Goal: Task Accomplishment & Management: Manage account settings

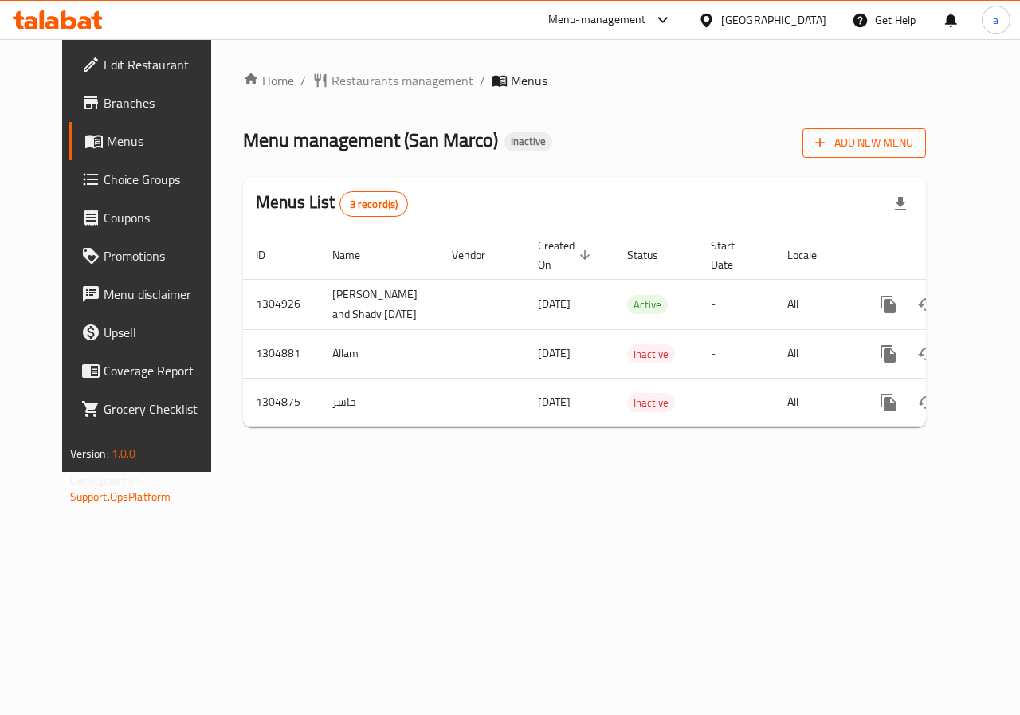
click at [913, 138] on span "Add New Menu" at bounding box center [864, 143] width 98 height 20
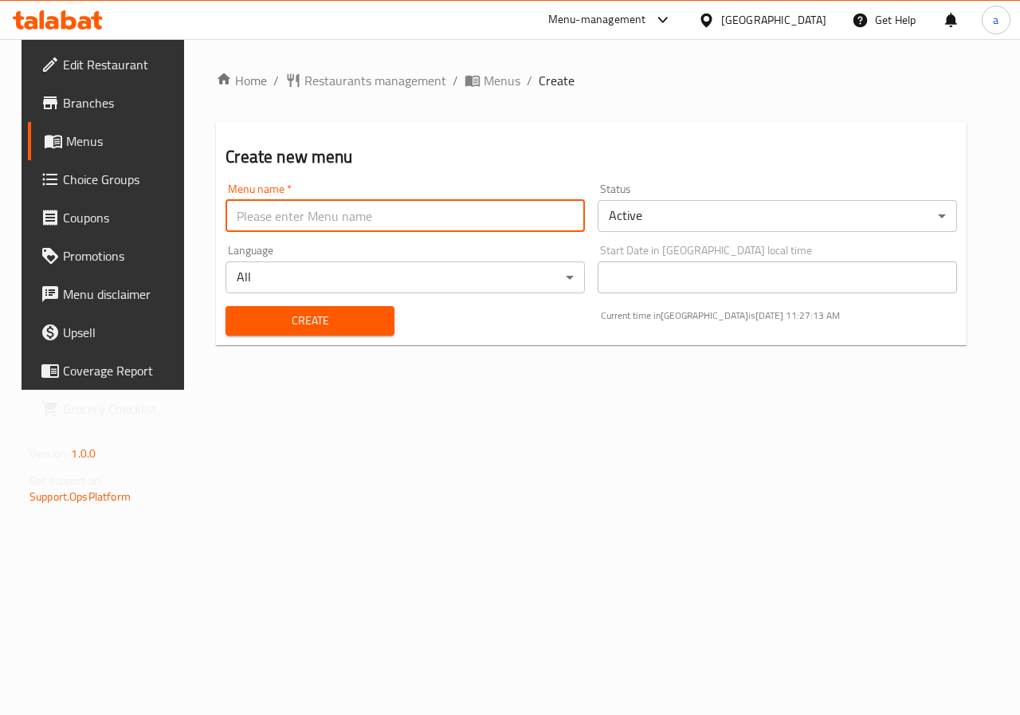
click at [479, 228] on input "text" at bounding box center [405, 216] width 359 height 32
type input "[DEMOGRAPHIC_DATA]"
click at [320, 328] on span "Create" at bounding box center [309, 321] width 143 height 20
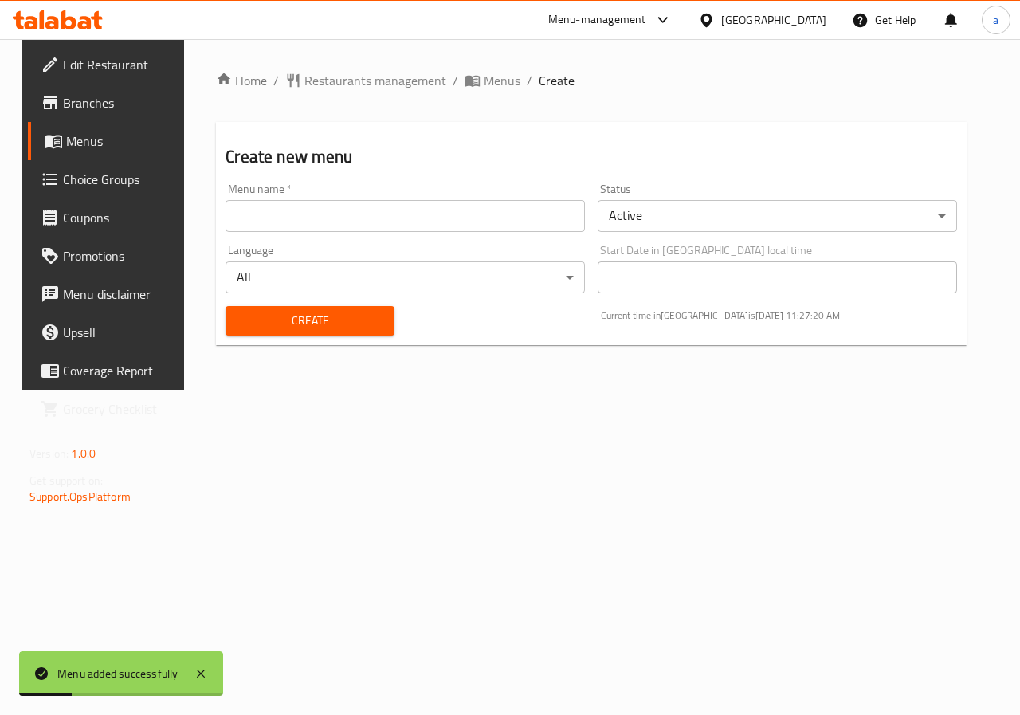
click at [88, 140] on span "Menus" at bounding box center [122, 141] width 113 height 19
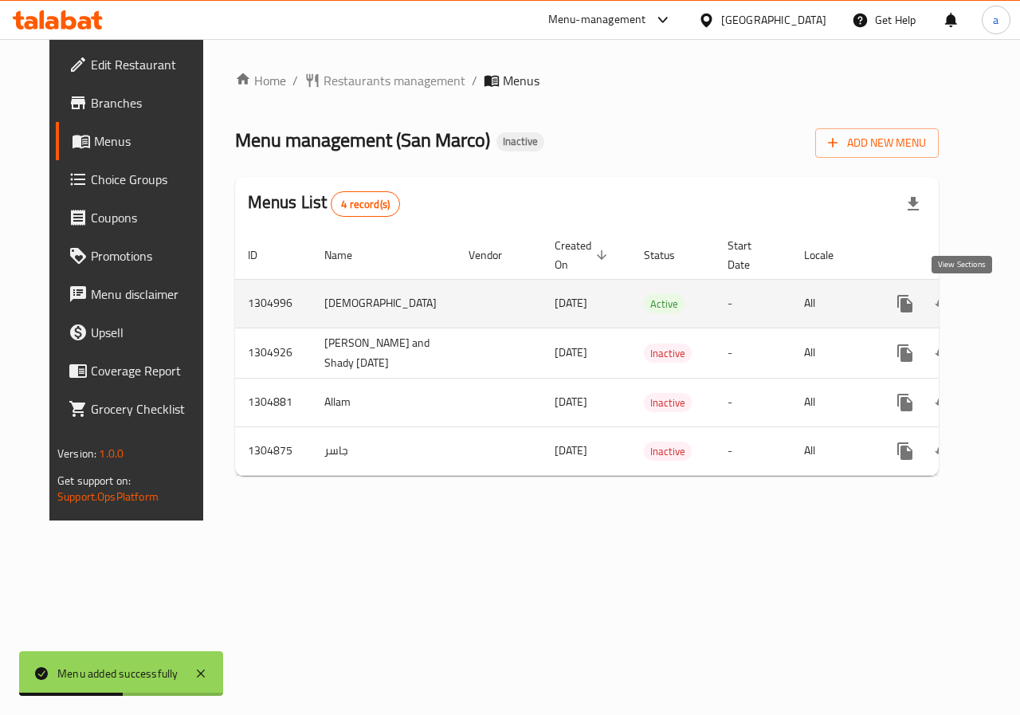
click at [1011, 310] on icon "enhanced table" at bounding box center [1020, 303] width 19 height 19
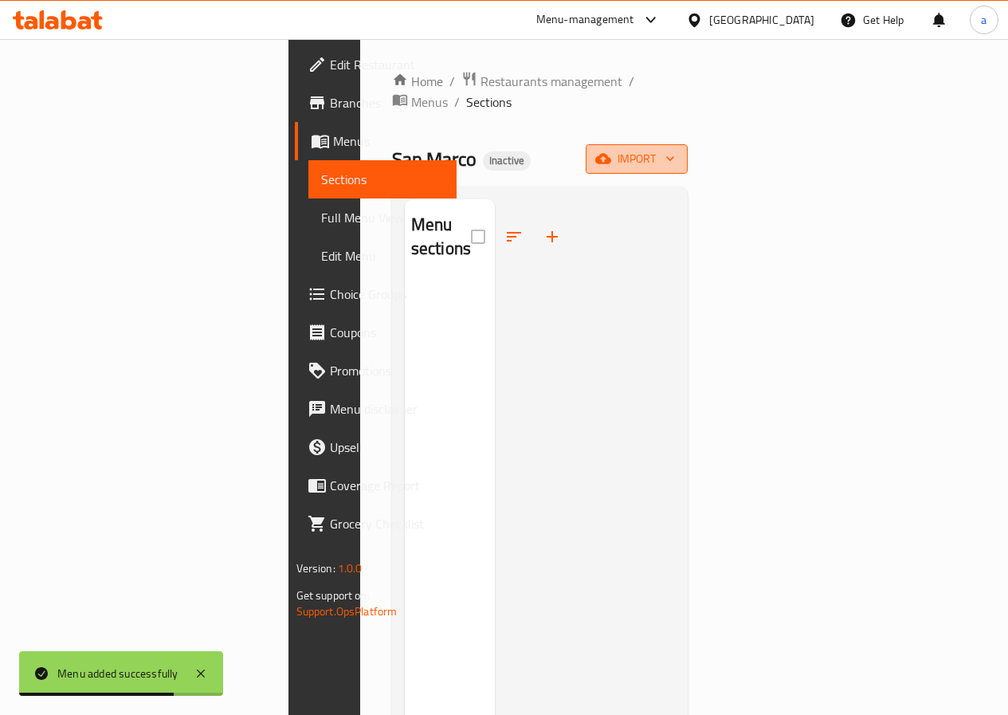
click at [675, 149] on span "import" at bounding box center [637, 159] width 77 height 20
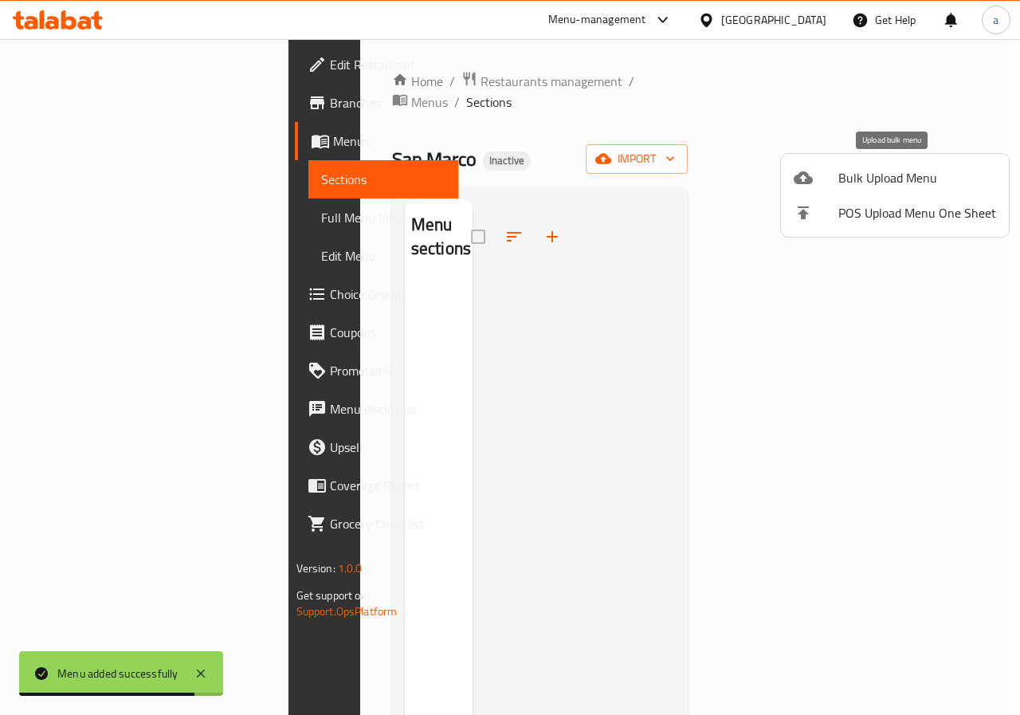
click at [907, 187] on span "Bulk Upload Menu" at bounding box center [918, 177] width 158 height 19
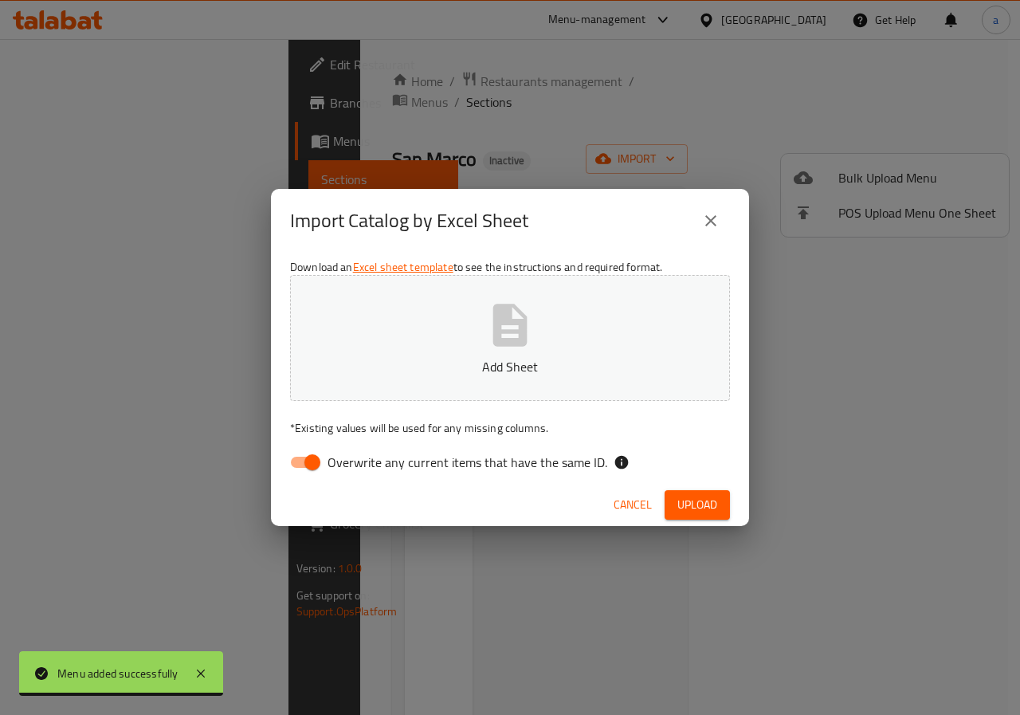
click at [310, 463] on input "Overwrite any current items that have the same ID." at bounding box center [312, 462] width 91 height 30
checkbox input "false"
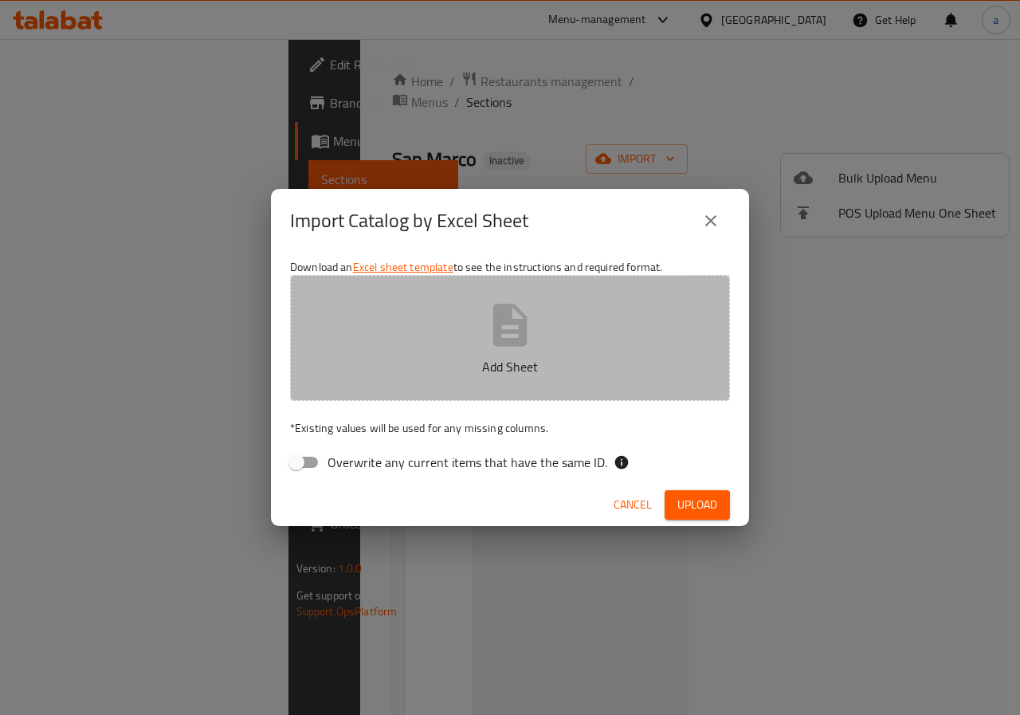
click at [438, 363] on p "Add Sheet" at bounding box center [510, 366] width 391 height 19
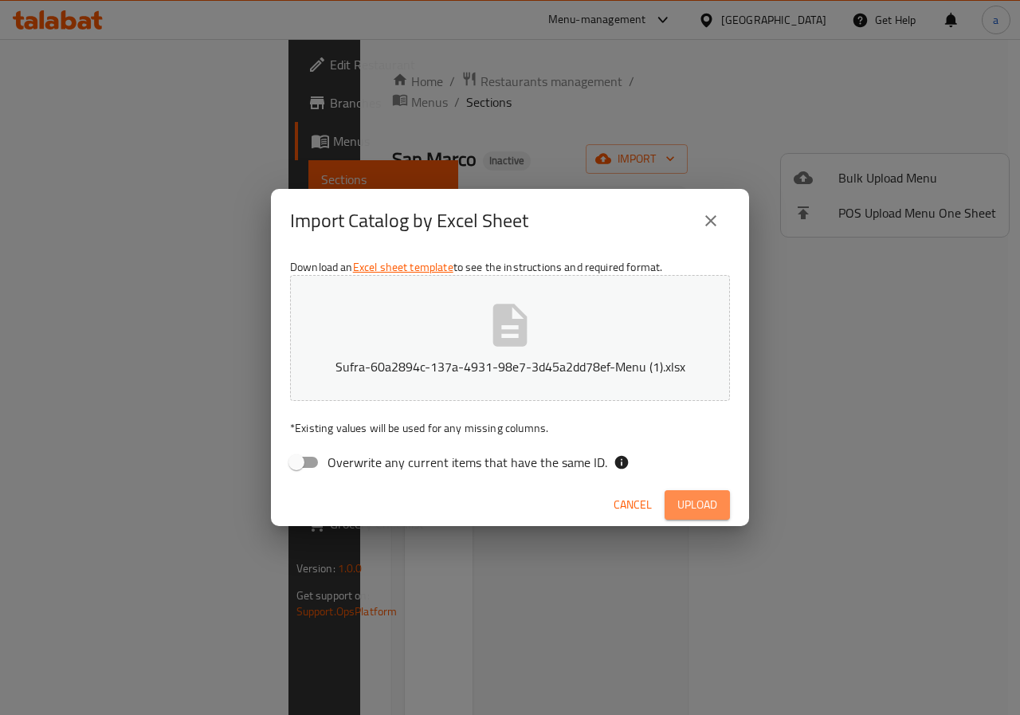
click at [696, 498] on span "Upload" at bounding box center [698, 505] width 40 height 20
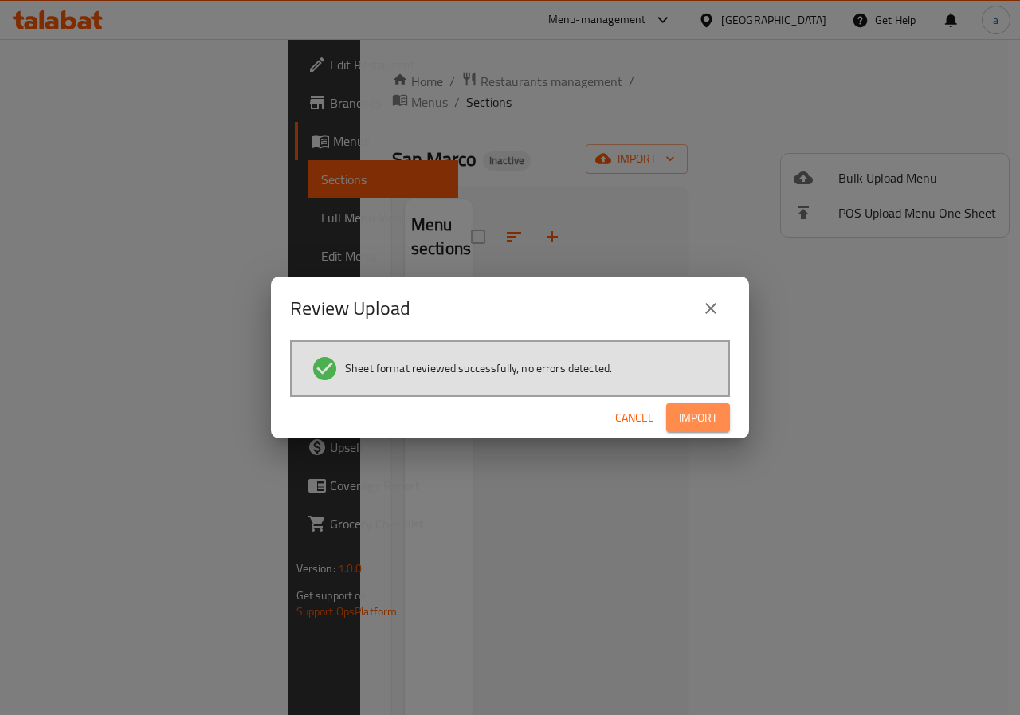
click at [697, 414] on span "Import" at bounding box center [698, 418] width 38 height 20
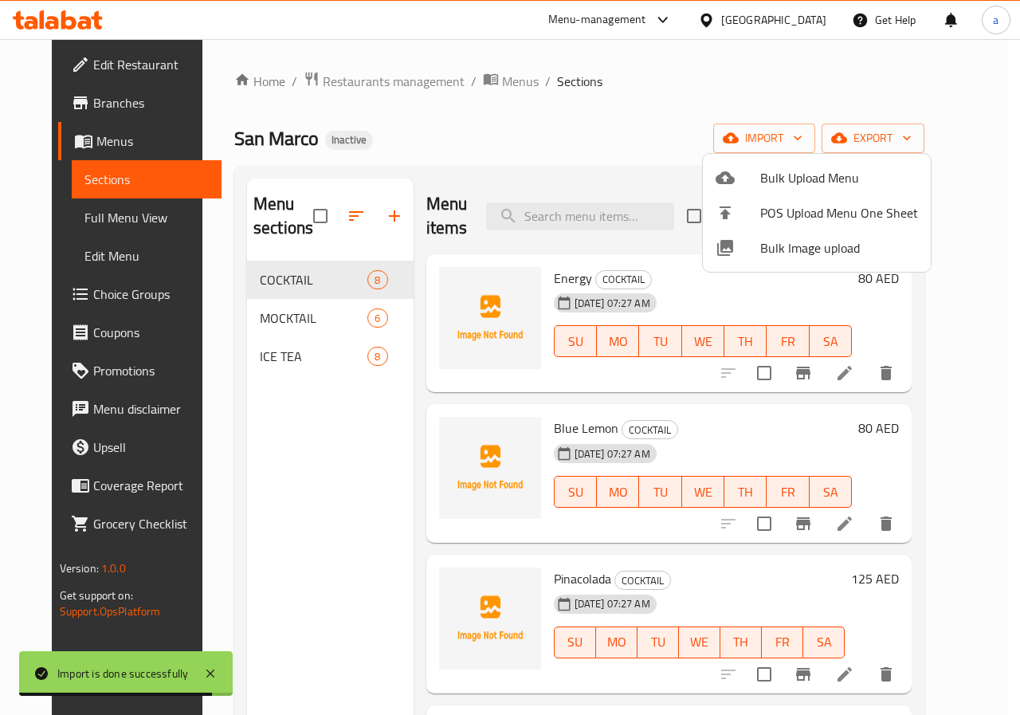
drag, startPoint x: 957, startPoint y: 297, endPoint x: 963, endPoint y: 329, distance: 33.2
click at [963, 329] on div at bounding box center [510, 357] width 1020 height 715
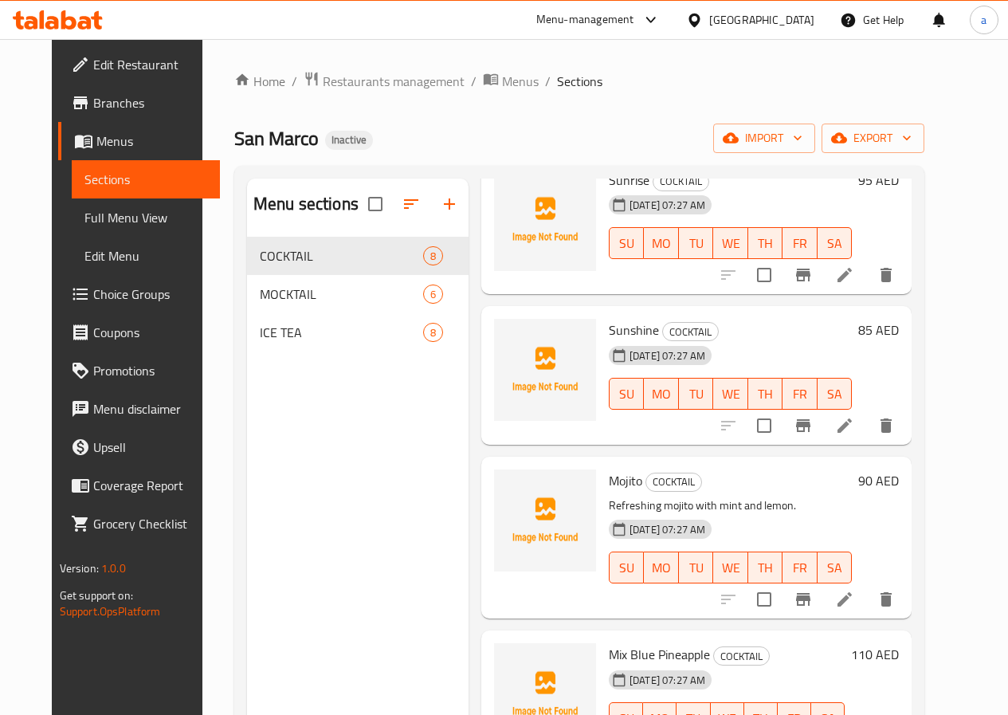
scroll to position [575, 0]
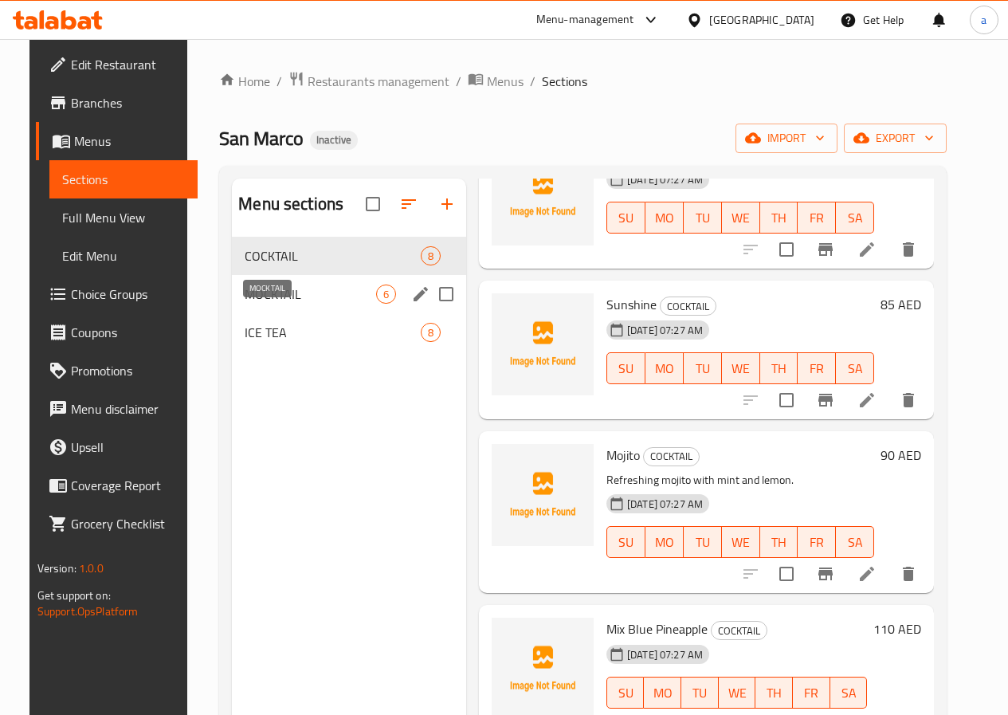
click at [257, 304] on span "MOCKTAIL" at bounding box center [311, 294] width 132 height 19
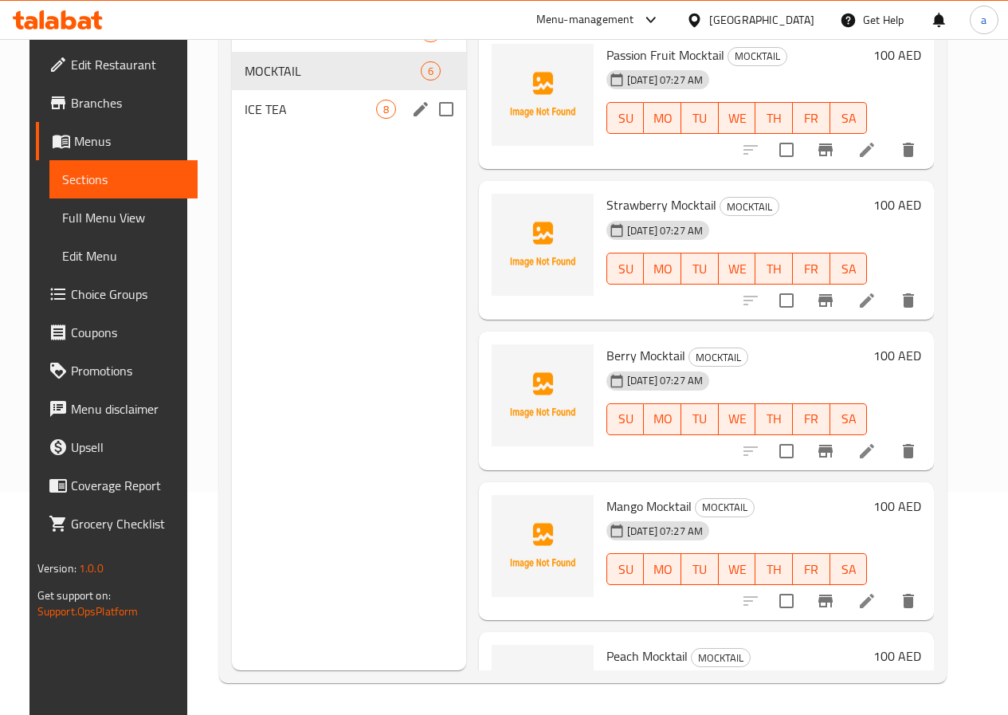
click at [272, 119] on span "ICE TEA" at bounding box center [311, 109] width 132 height 19
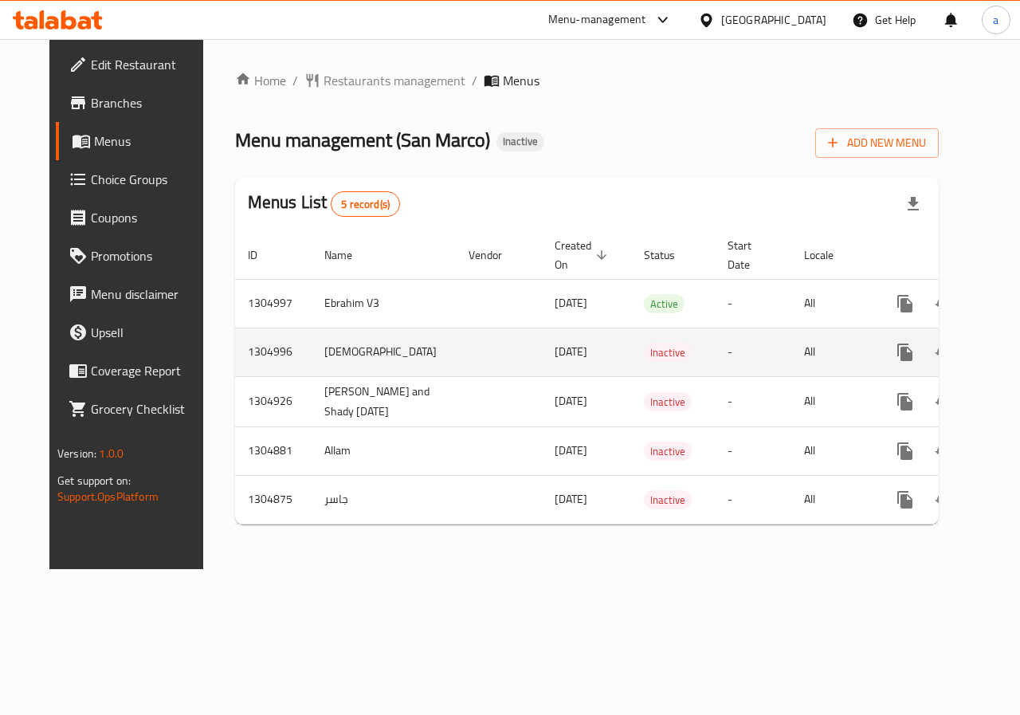
click at [321, 350] on td "[DEMOGRAPHIC_DATA]" at bounding box center [384, 352] width 144 height 49
click at [1011, 353] on icon "enhanced table" at bounding box center [1020, 352] width 19 height 19
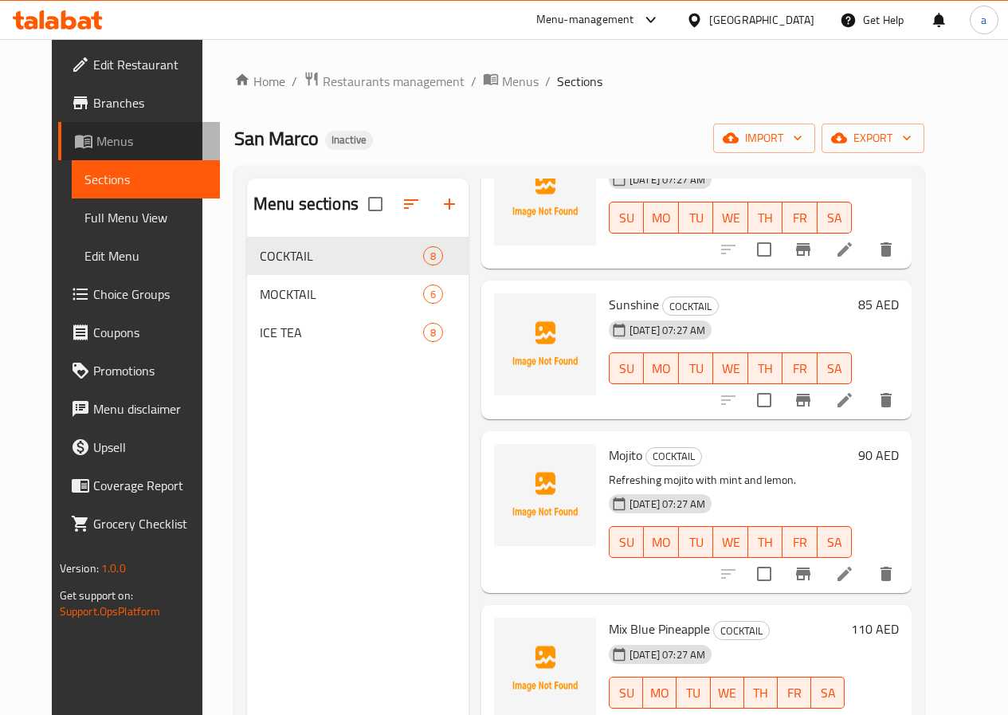
click at [96, 139] on span "Menus" at bounding box center [151, 141] width 111 height 19
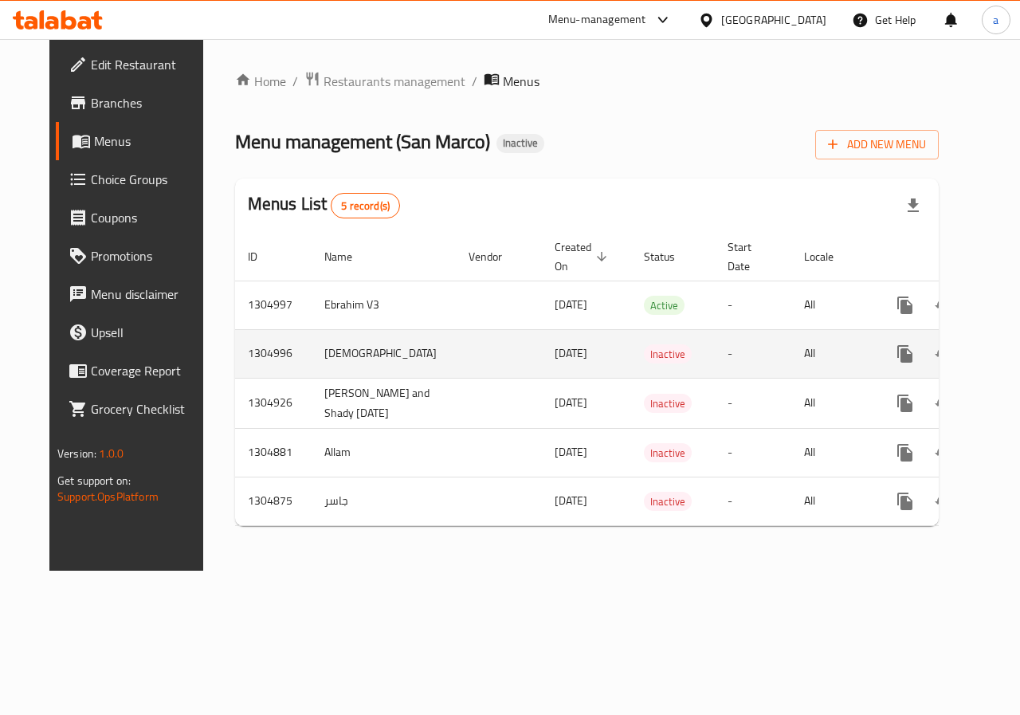
click at [312, 350] on td "[DEMOGRAPHIC_DATA]" at bounding box center [384, 353] width 144 height 49
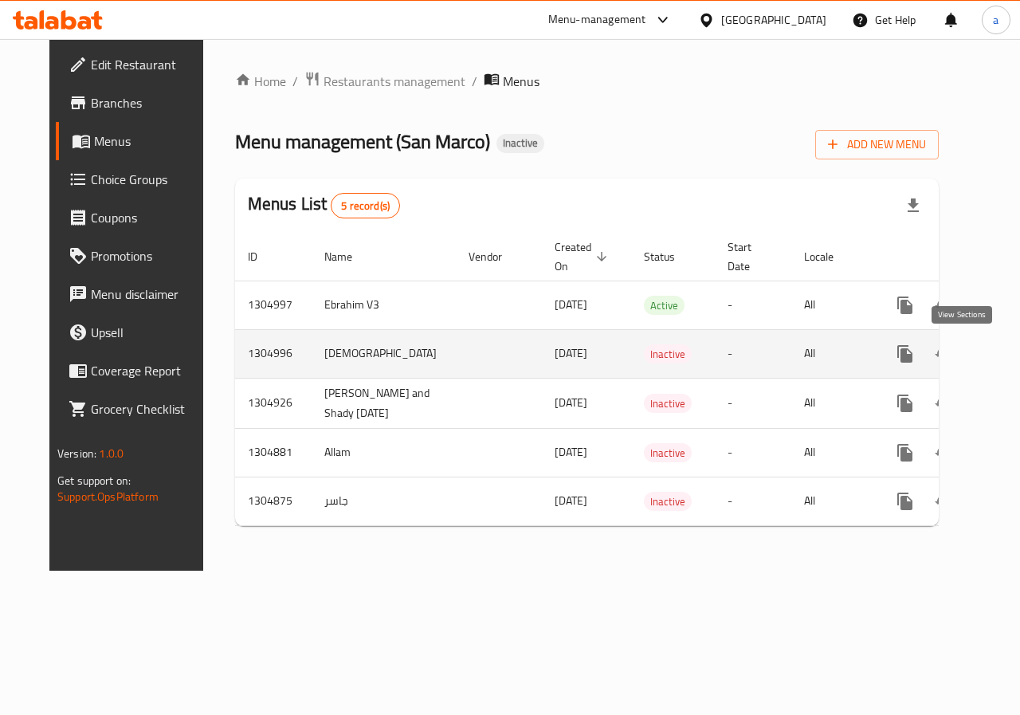
click at [1011, 356] on icon "enhanced table" at bounding box center [1020, 353] width 19 height 19
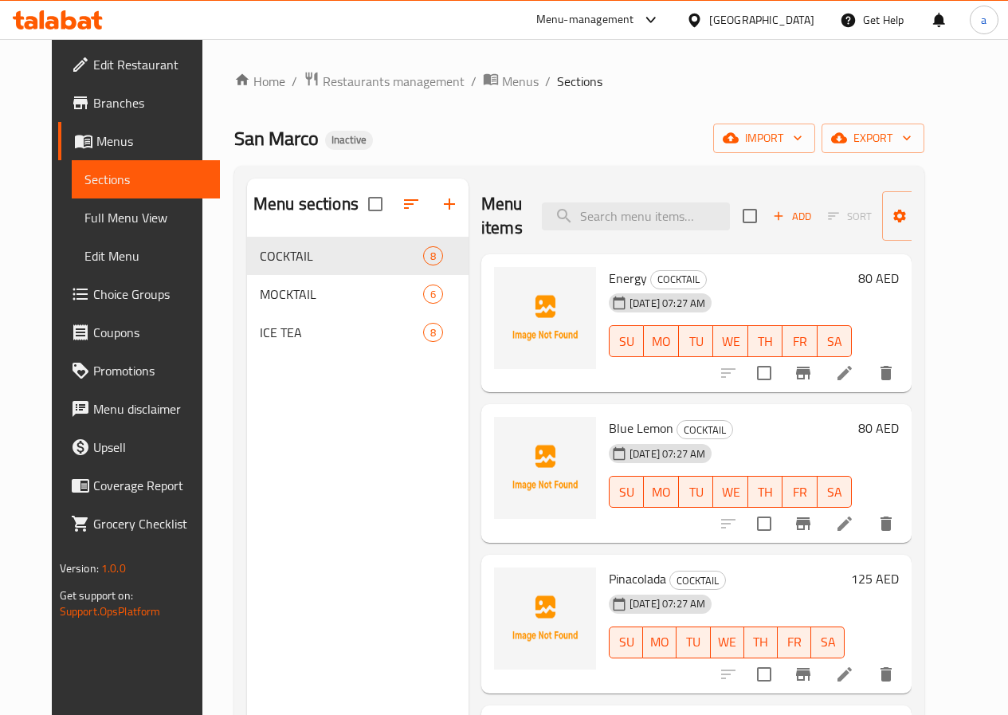
click at [96, 136] on span "Menus" at bounding box center [151, 141] width 111 height 19
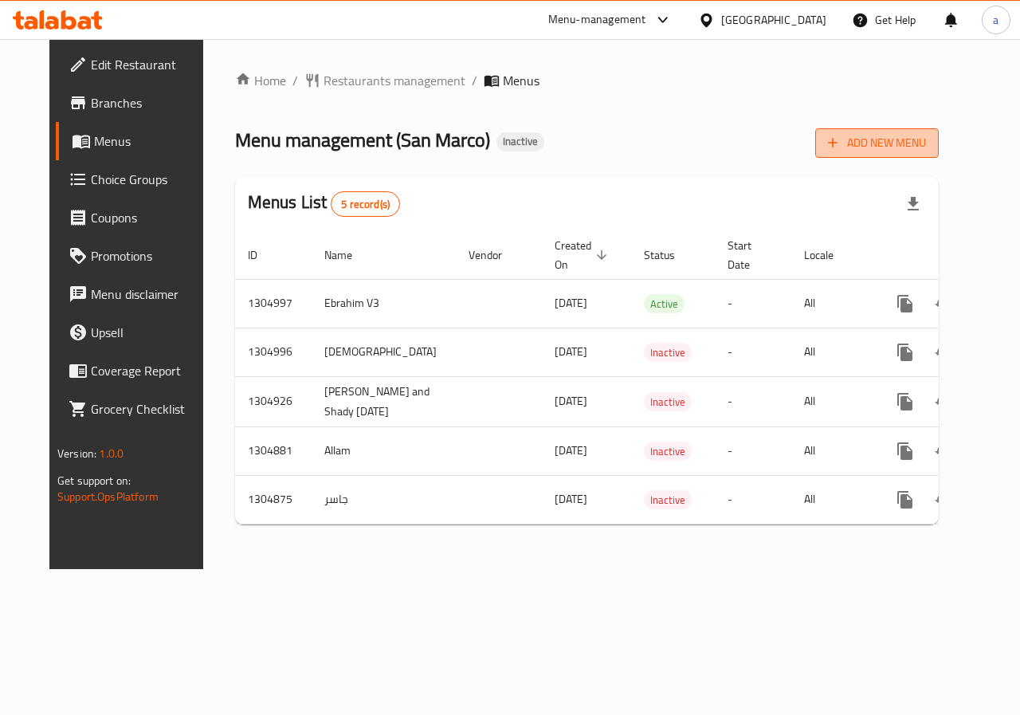
click at [891, 142] on span "Add New Menu" at bounding box center [877, 143] width 98 height 20
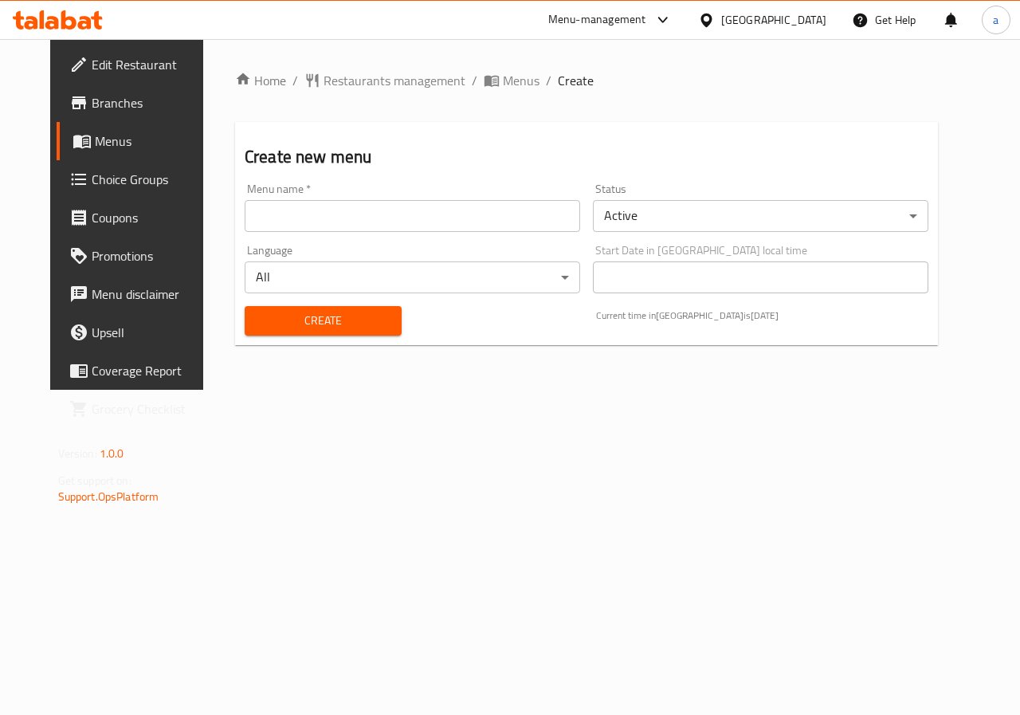
click at [284, 219] on input "text" at bounding box center [413, 216] width 336 height 32
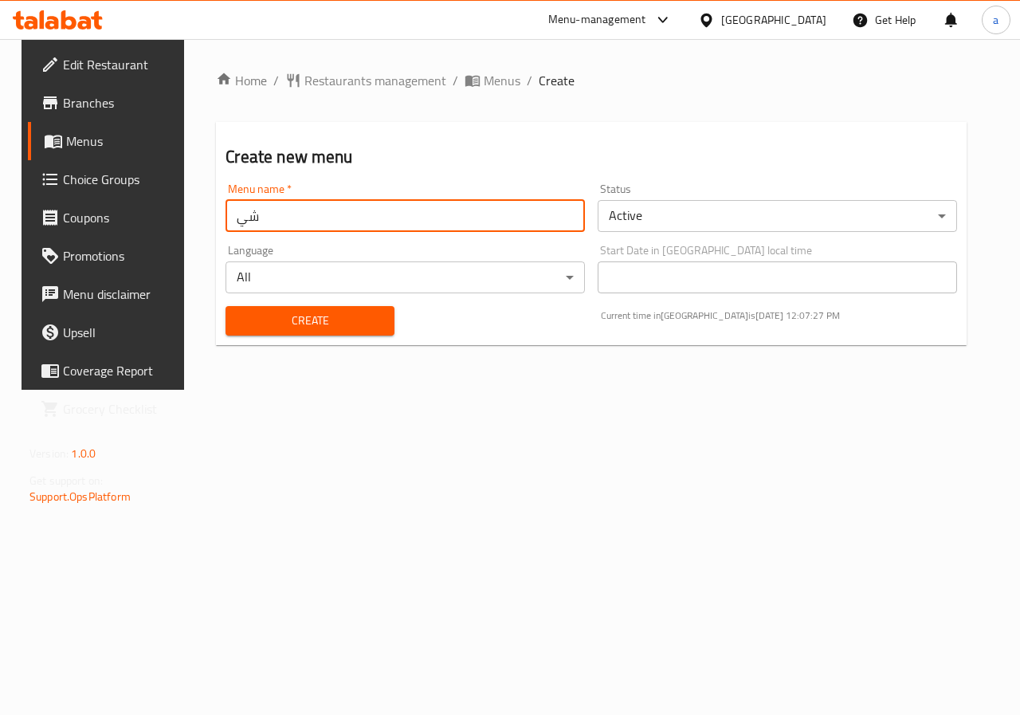
type input "ش"
type input "a"
type input "[DEMOGRAPHIC_DATA] 4"
click at [297, 323] on span "Create" at bounding box center [309, 321] width 143 height 20
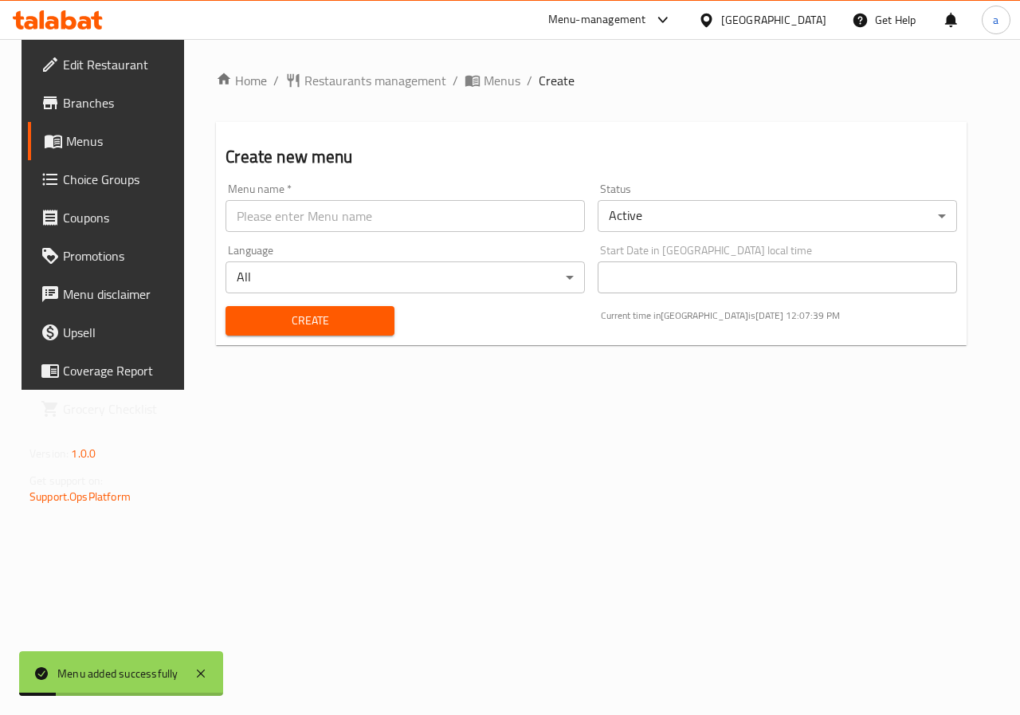
click at [81, 139] on span "Menus" at bounding box center [122, 141] width 113 height 19
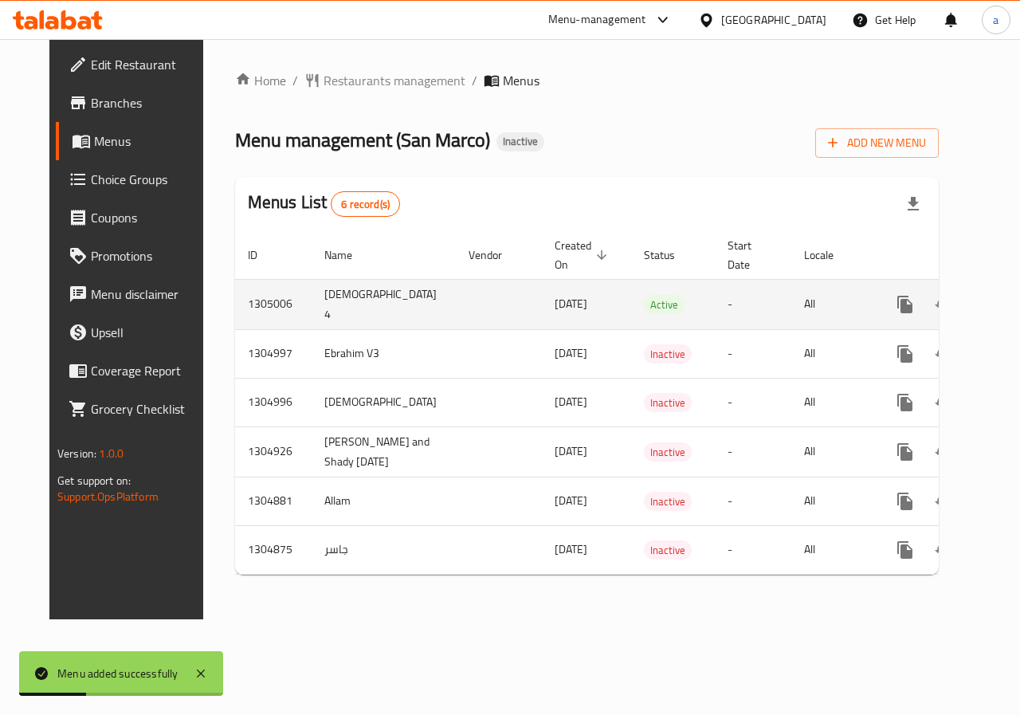
click at [1013, 301] on icon "enhanced table" at bounding box center [1020, 304] width 14 height 14
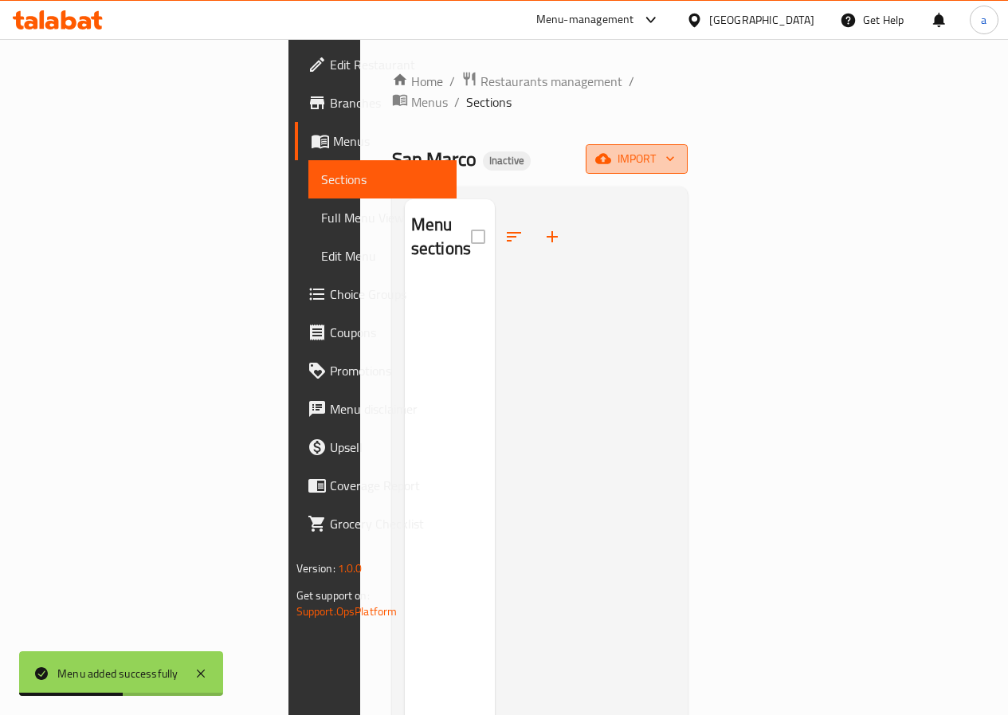
click at [675, 149] on span "import" at bounding box center [637, 159] width 77 height 20
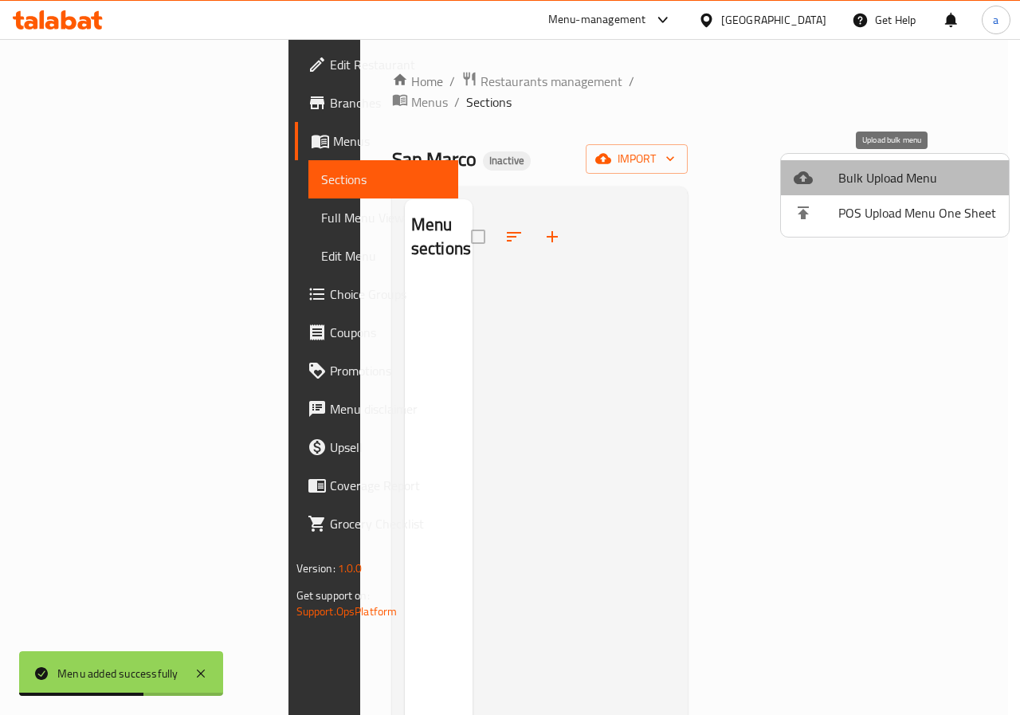
click at [949, 191] on li "Bulk Upload Menu" at bounding box center [895, 177] width 228 height 35
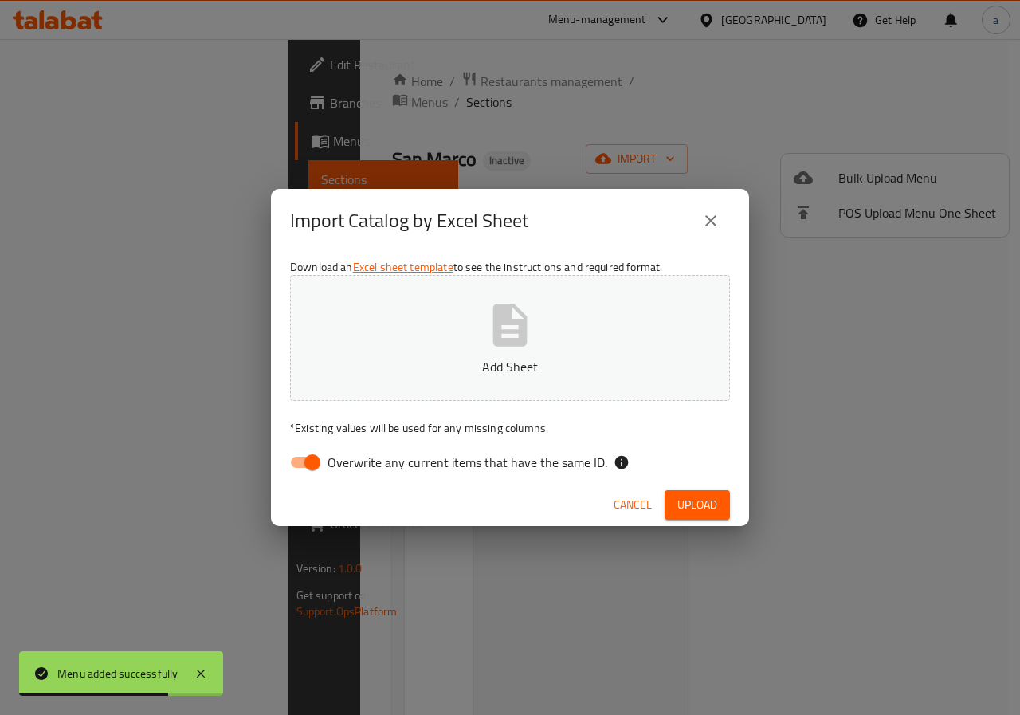
click at [292, 457] on input "Overwrite any current items that have the same ID." at bounding box center [312, 462] width 91 height 30
checkbox input "false"
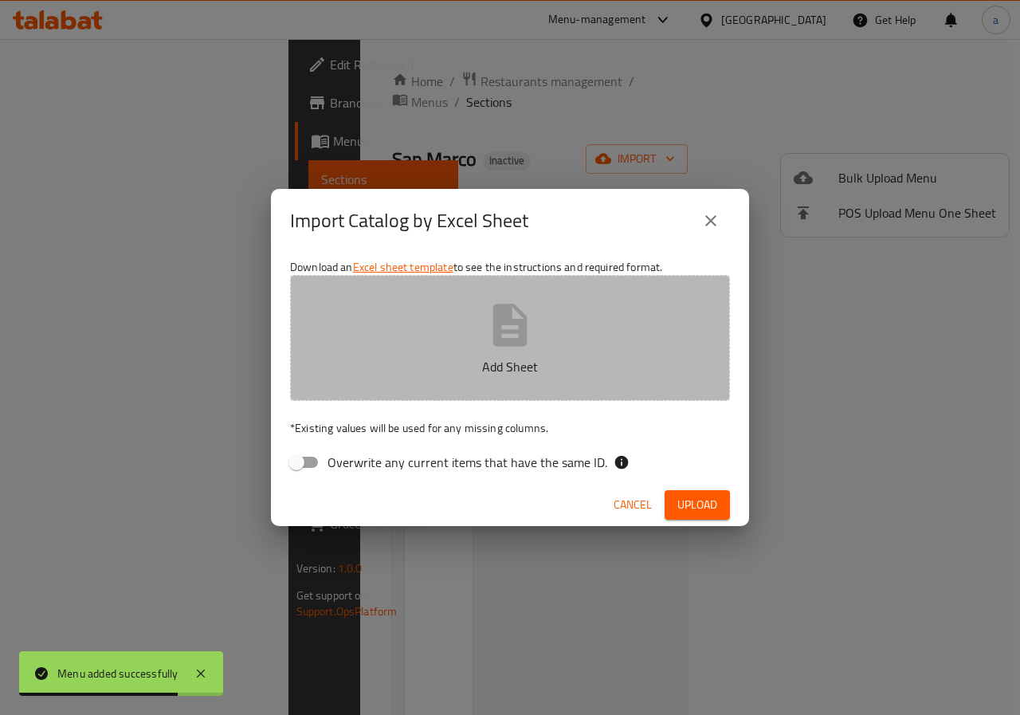
click at [463, 363] on p "Add Sheet" at bounding box center [510, 366] width 391 height 19
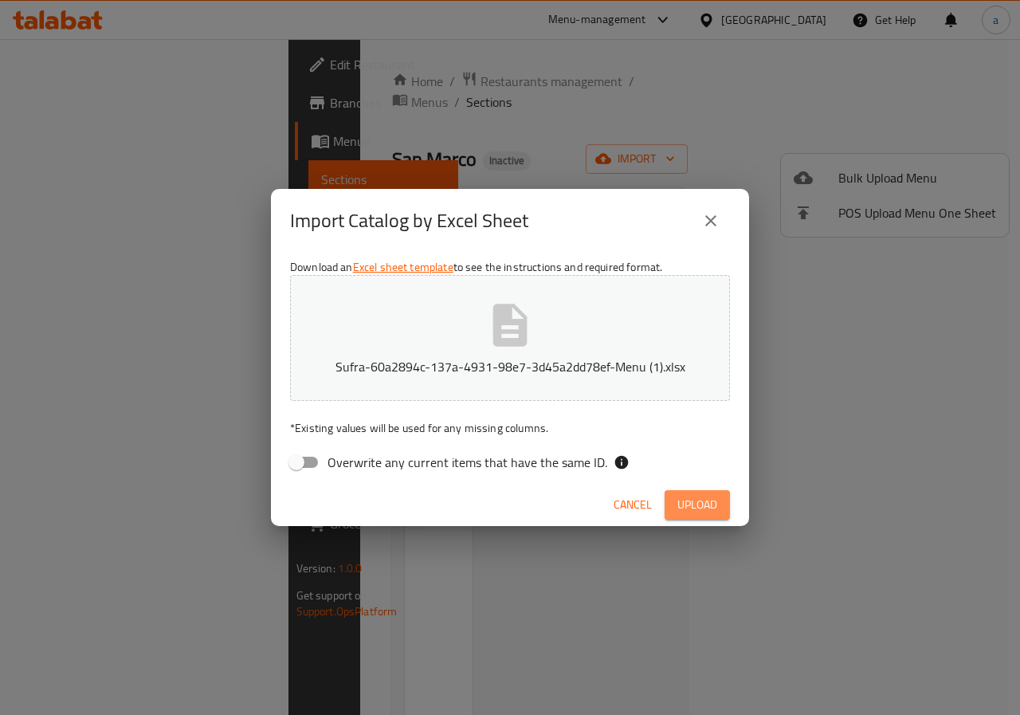
click at [710, 501] on span "Upload" at bounding box center [698, 505] width 40 height 20
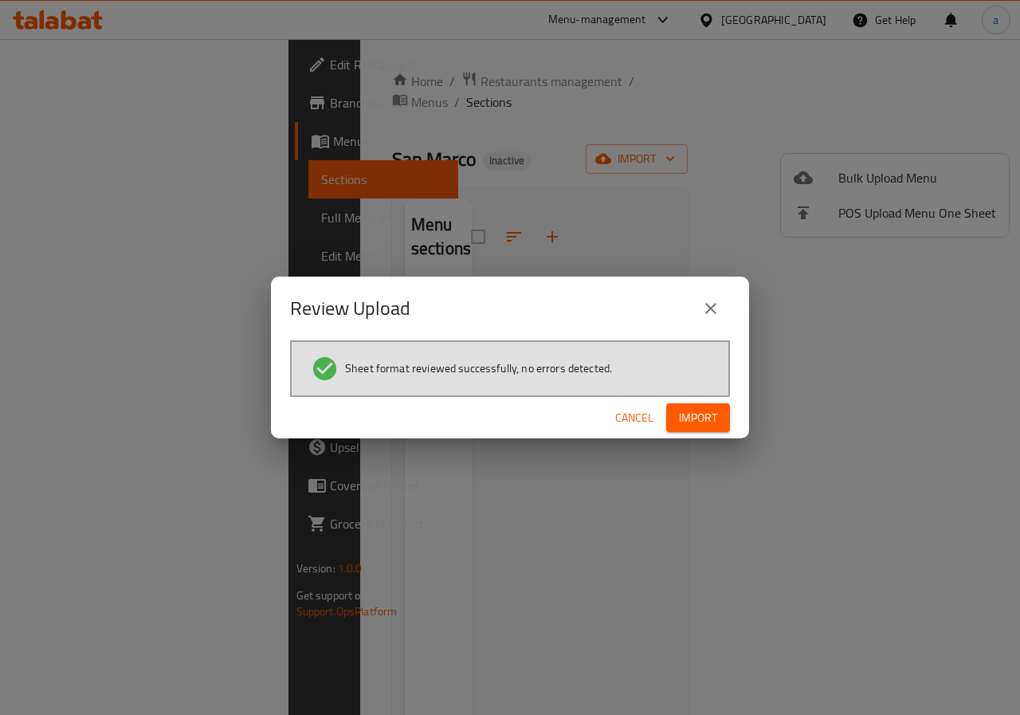
click at [685, 420] on span "Import" at bounding box center [698, 418] width 38 height 20
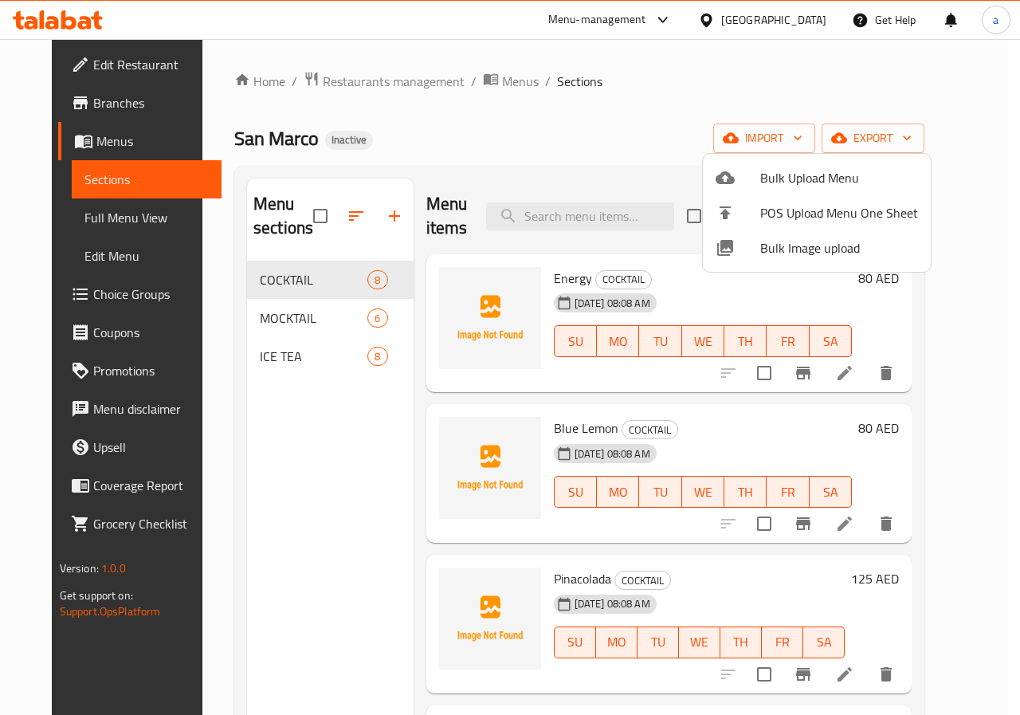
click at [92, 212] on div at bounding box center [510, 357] width 1020 height 715
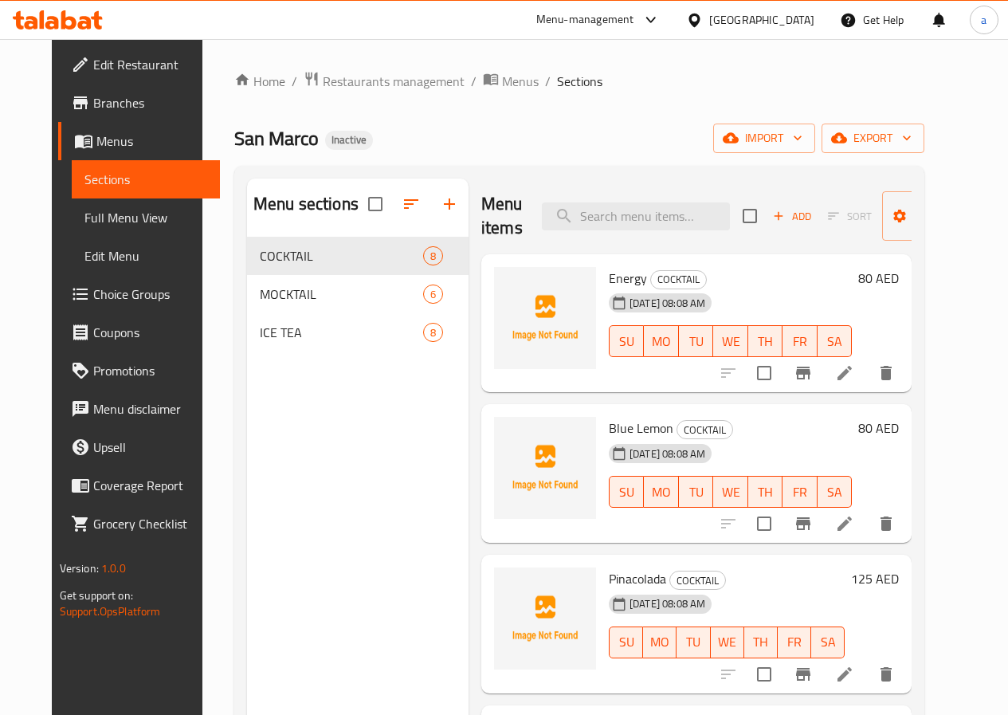
click at [109, 139] on span "Menus" at bounding box center [151, 141] width 111 height 19
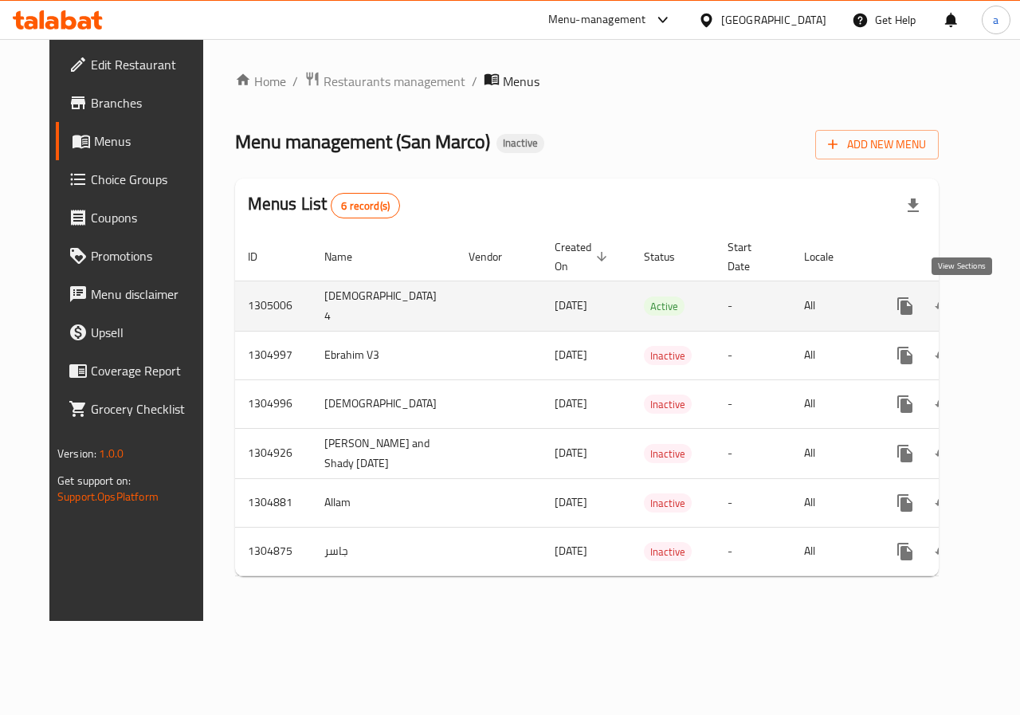
click at [1011, 310] on icon "enhanced table" at bounding box center [1020, 306] width 19 height 19
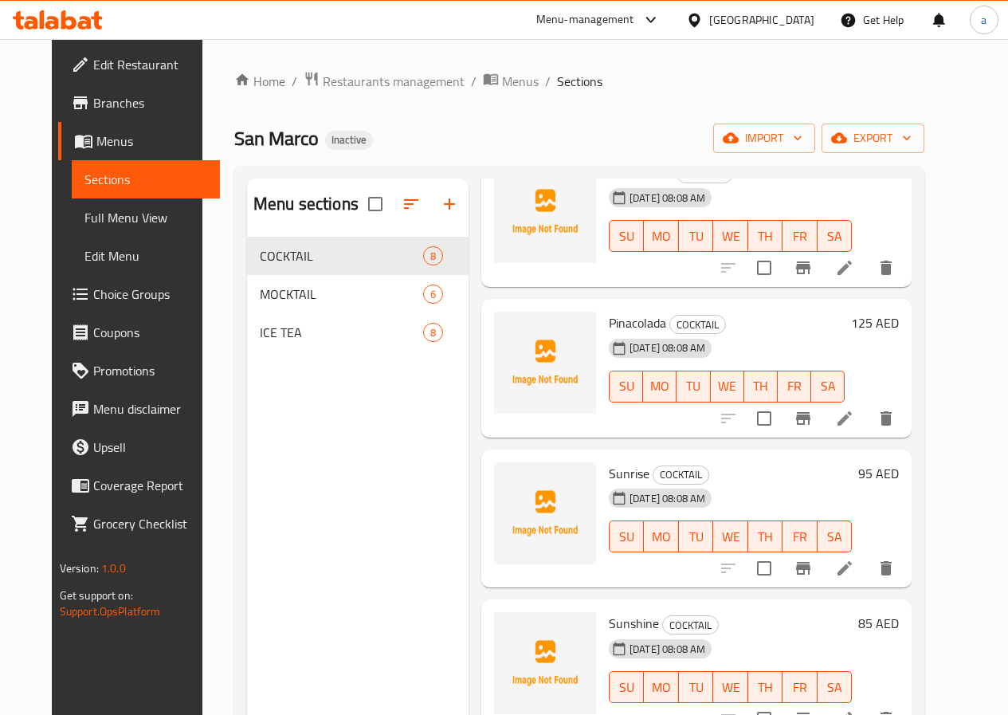
scroll to position [159, 0]
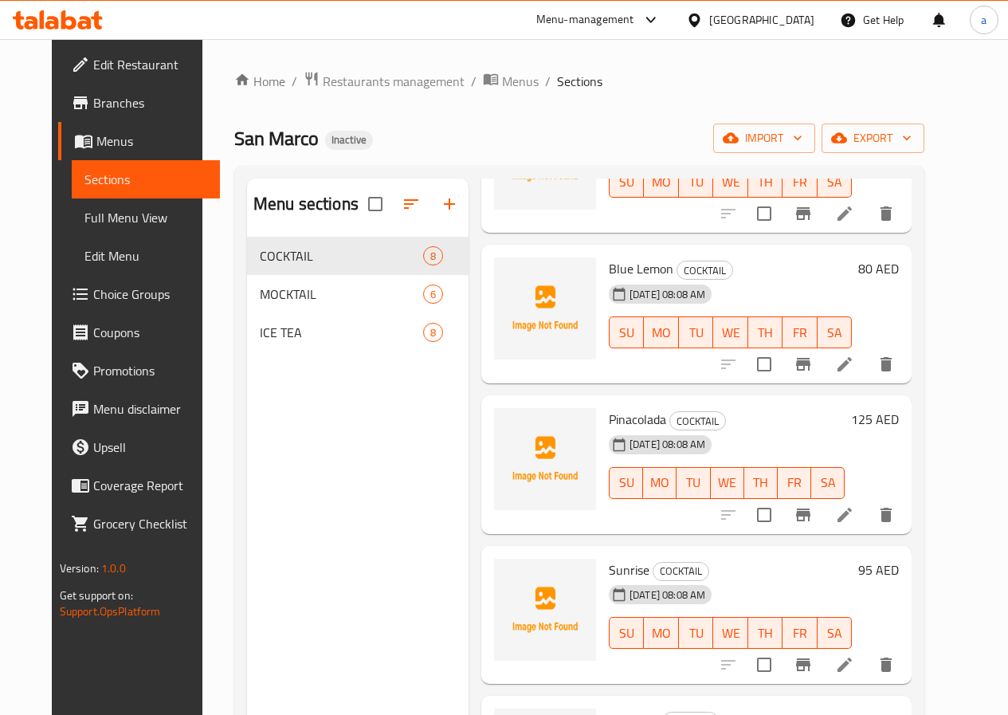
click at [116, 190] on link "Sections" at bounding box center [146, 179] width 148 height 38
click at [84, 187] on span "Sections" at bounding box center [145, 179] width 123 height 19
click at [96, 146] on span "Menus" at bounding box center [151, 141] width 111 height 19
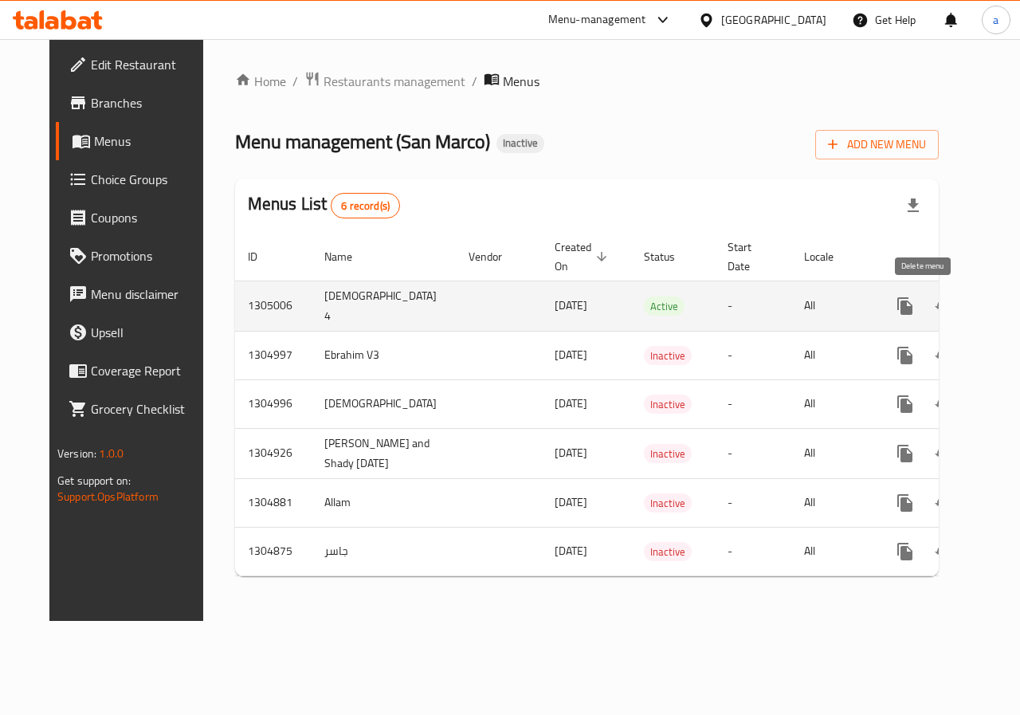
click at [972, 300] on icon "enhanced table" at bounding box center [981, 306] width 19 height 19
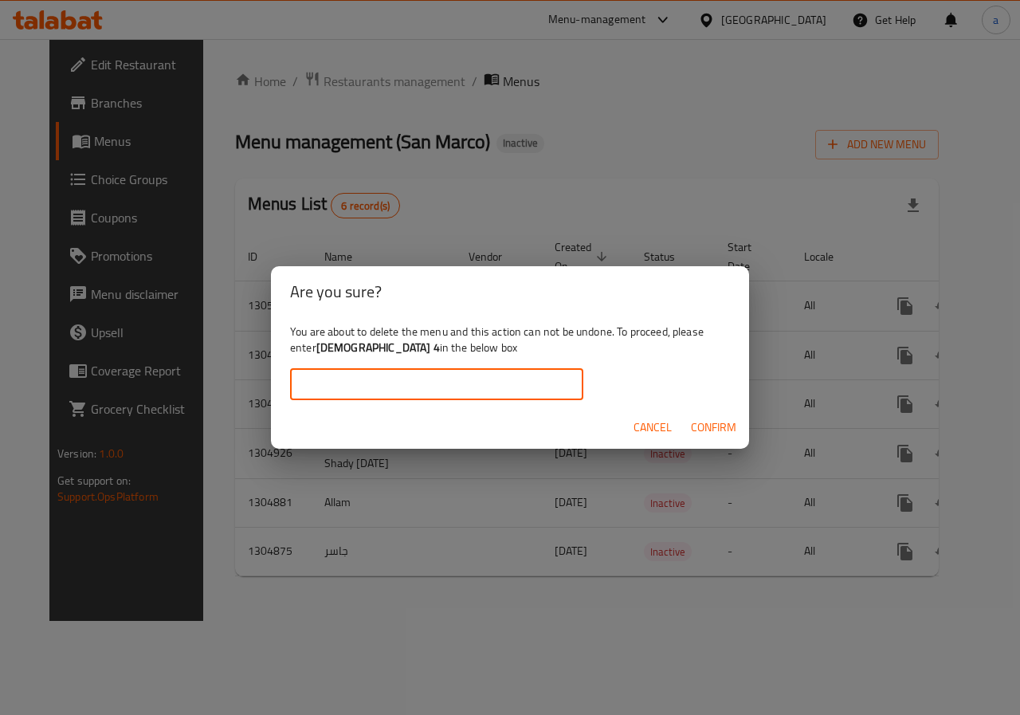
click at [521, 383] on input "text" at bounding box center [436, 384] width 293 height 32
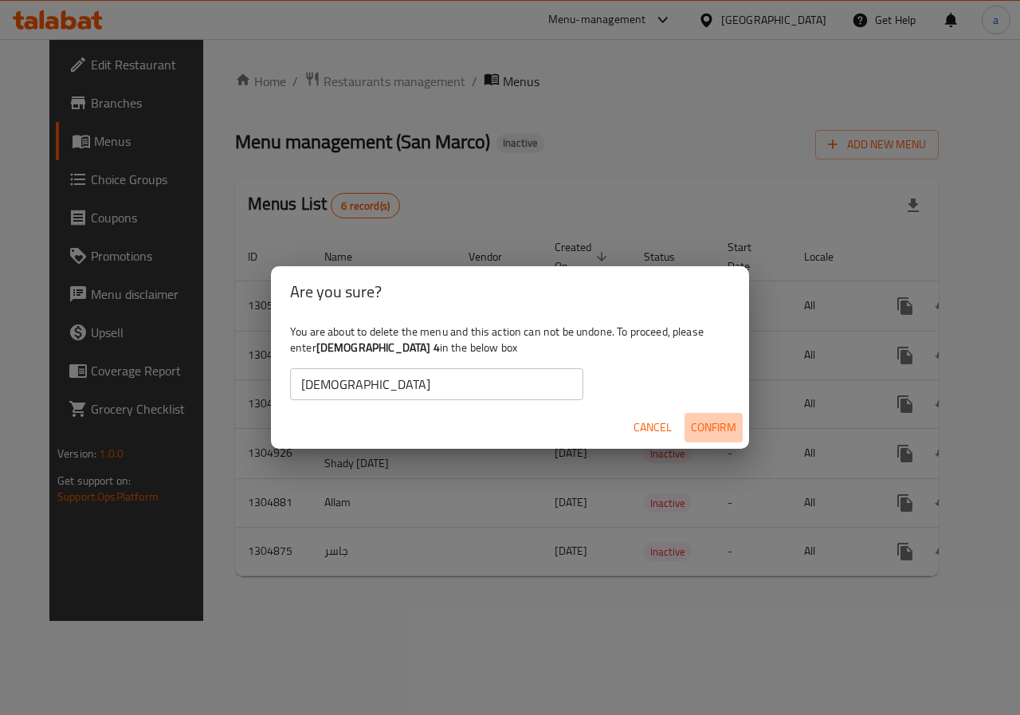
click at [714, 424] on span "Confirm" at bounding box center [713, 428] width 45 height 20
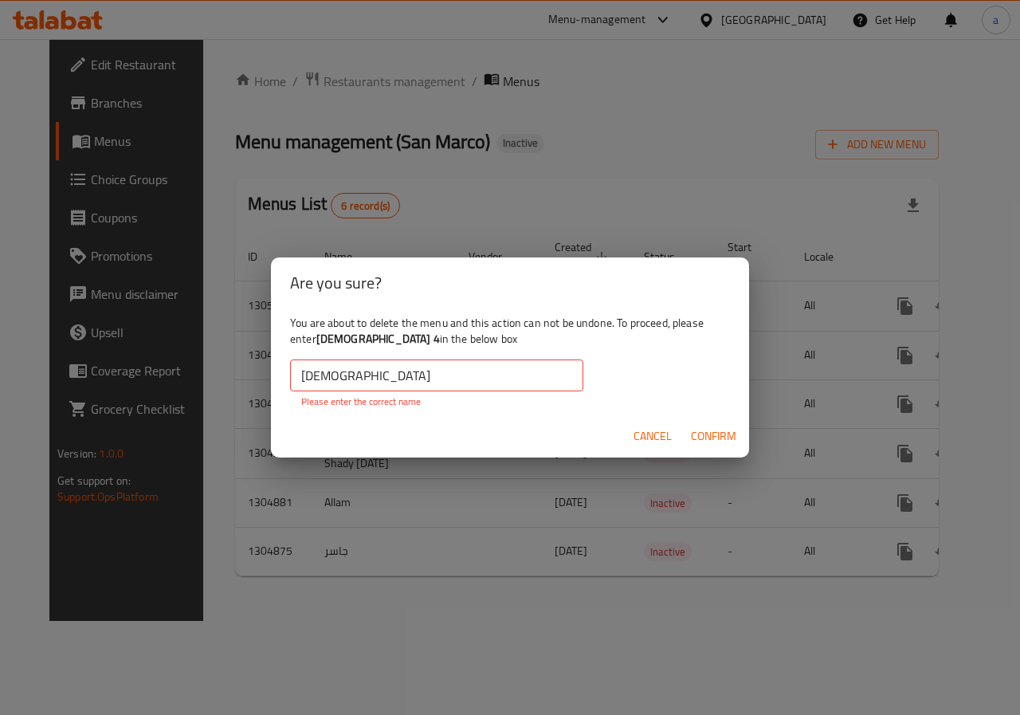
click at [717, 438] on span "Confirm" at bounding box center [713, 436] width 45 height 20
click at [322, 375] on input "[DEMOGRAPHIC_DATA]" at bounding box center [436, 375] width 293 height 32
click at [357, 373] on input "[DEMOGRAPHIC_DATA]" at bounding box center [436, 375] width 293 height 32
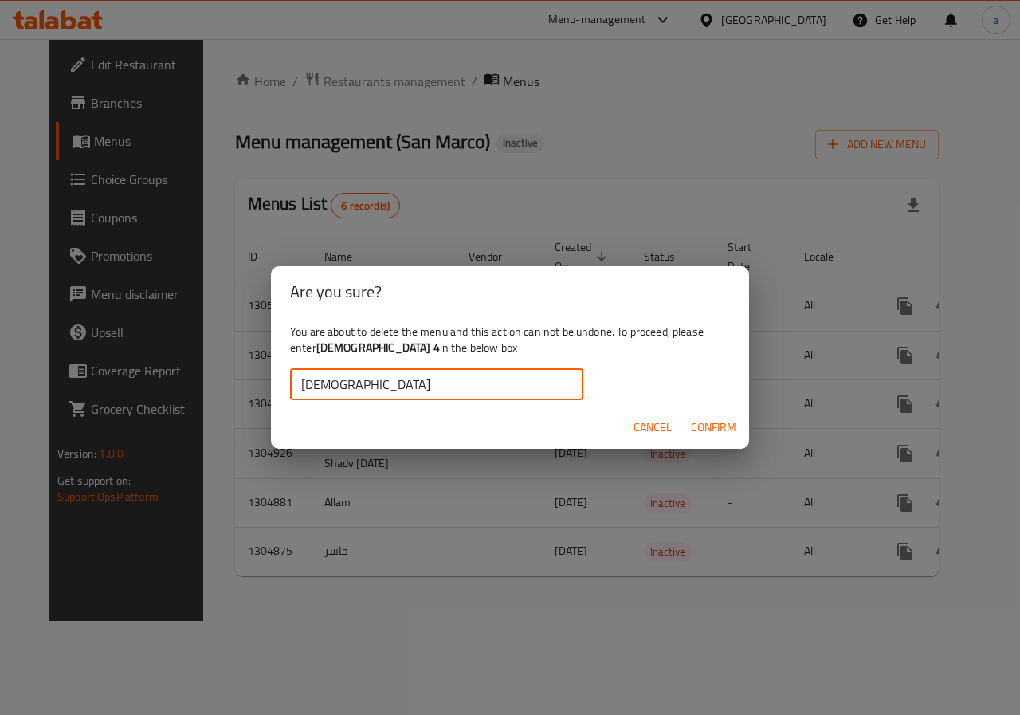
click at [732, 430] on span "Confirm" at bounding box center [713, 428] width 45 height 20
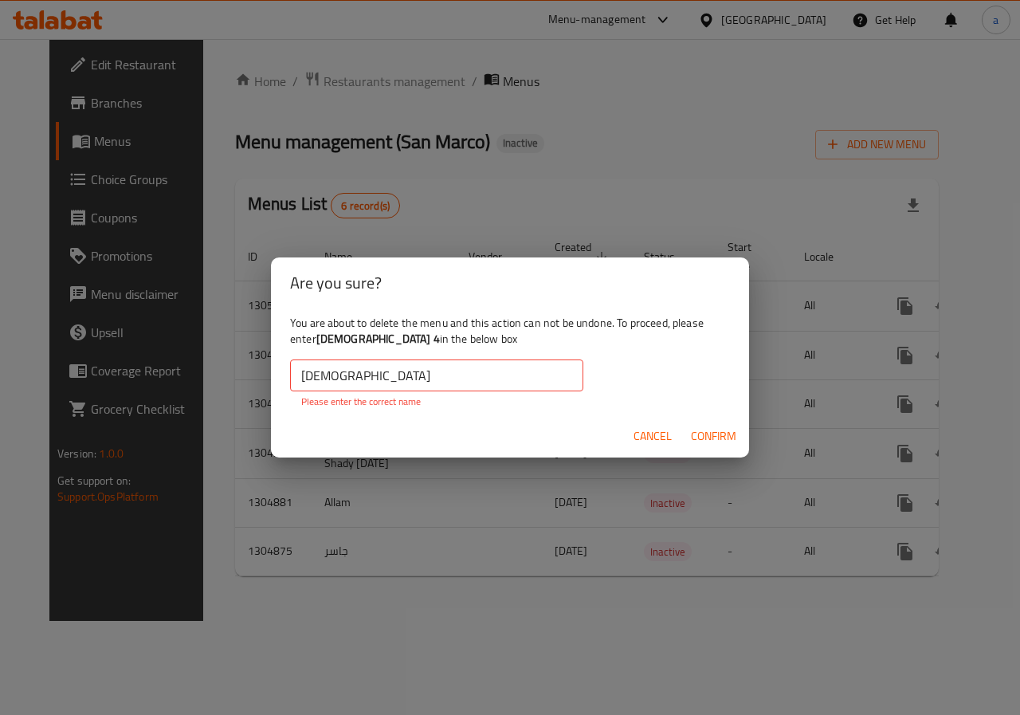
click at [476, 383] on input "[DEMOGRAPHIC_DATA]" at bounding box center [436, 375] width 293 height 32
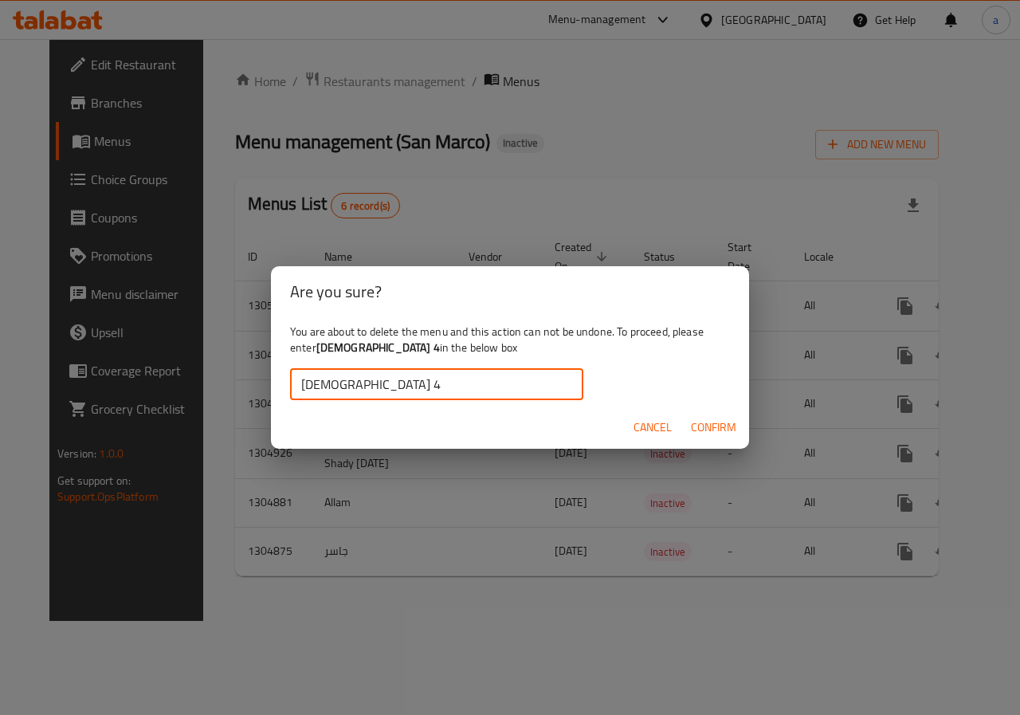
type input "[DEMOGRAPHIC_DATA] 4"
click at [718, 438] on button "Confirm" at bounding box center [714, 427] width 58 height 29
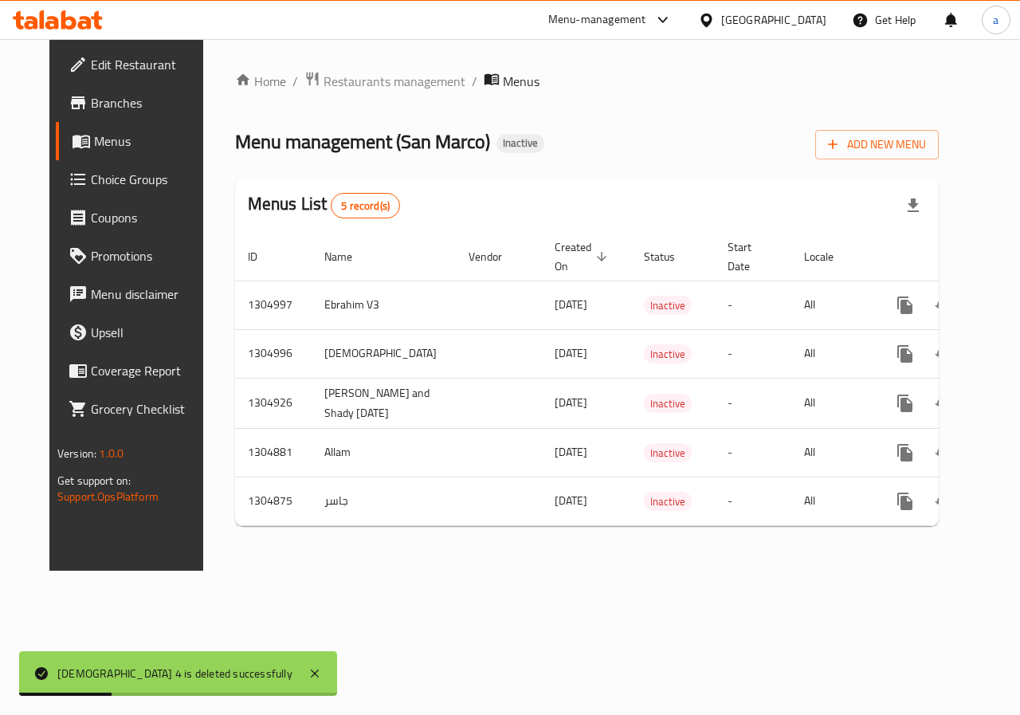
click at [94, 140] on span "Menus" at bounding box center [150, 141] width 113 height 19
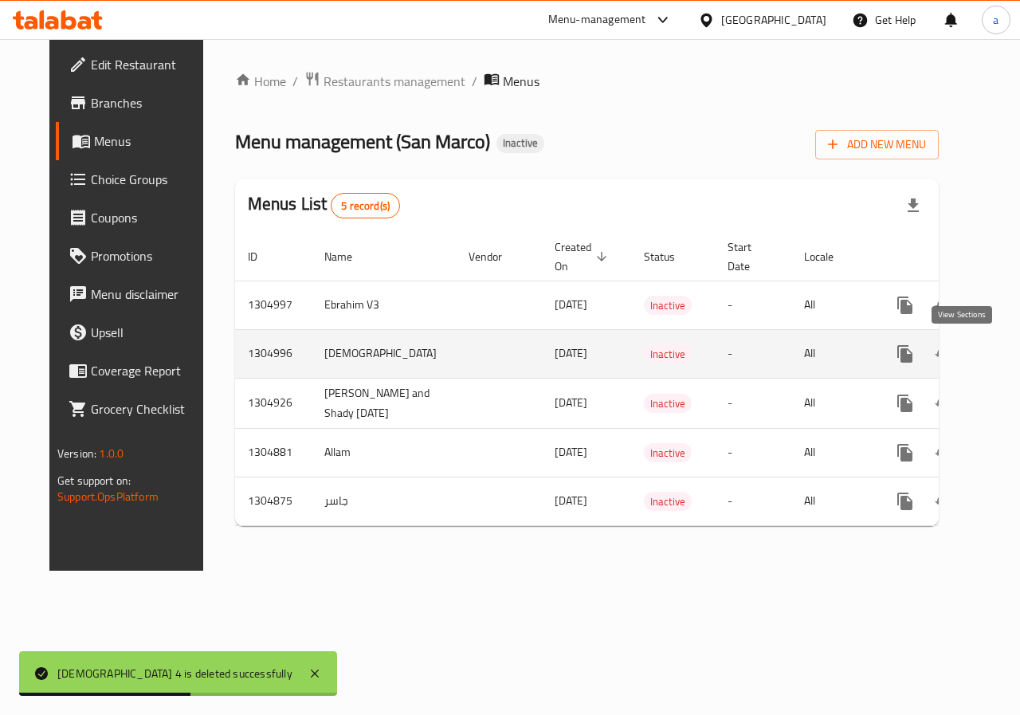
click at [1013, 354] on icon "enhanced table" at bounding box center [1020, 354] width 14 height 14
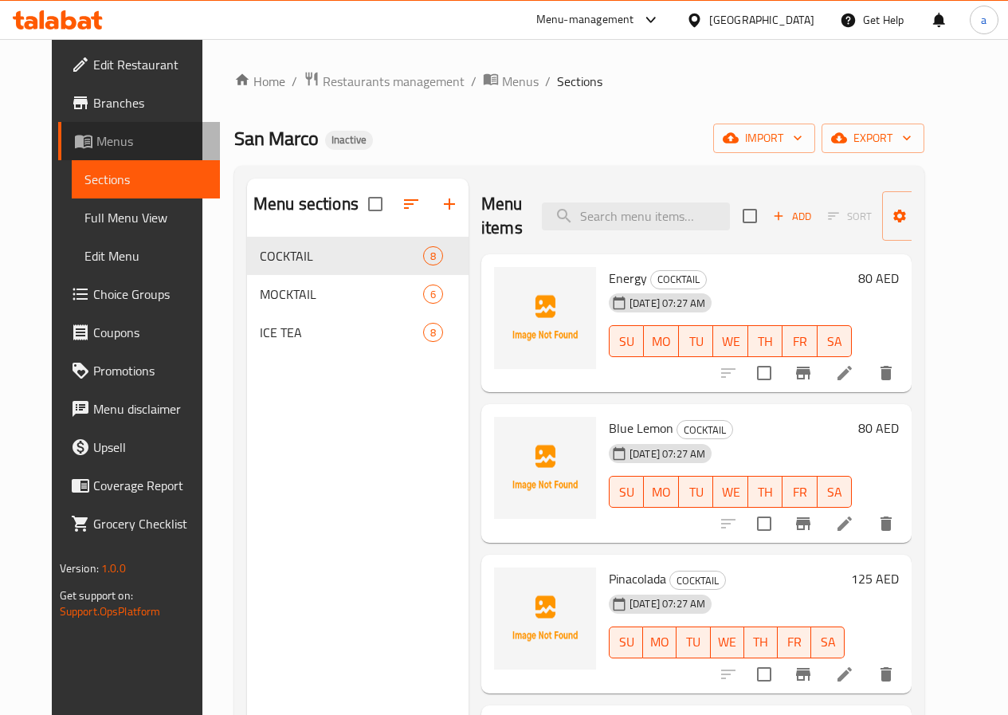
click at [96, 139] on span "Menus" at bounding box center [151, 141] width 111 height 19
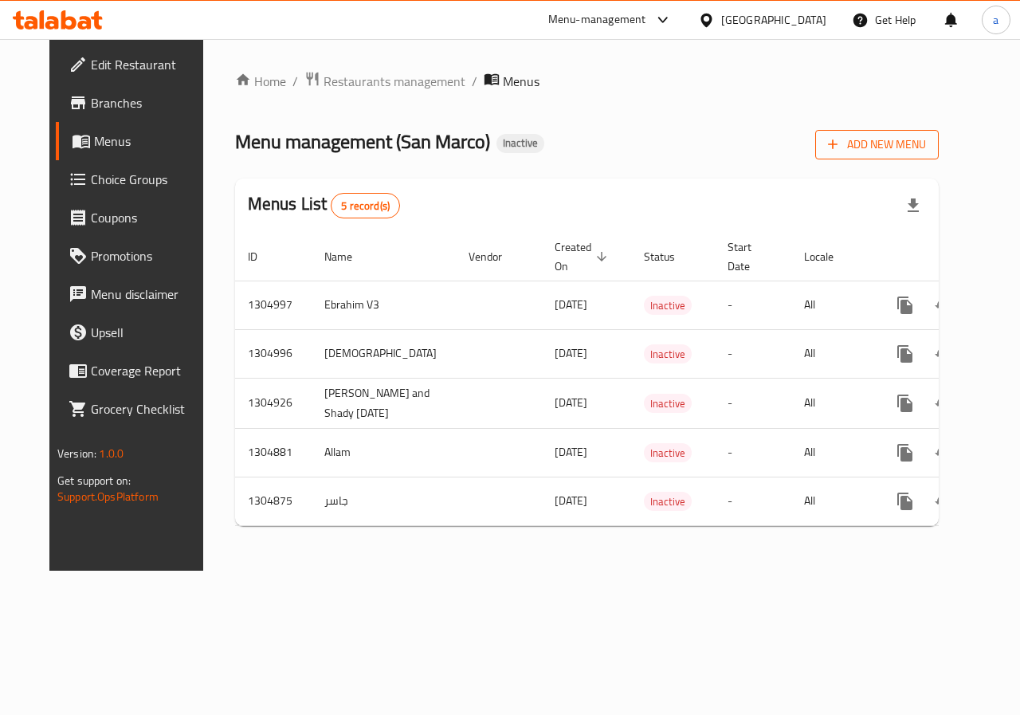
click at [926, 151] on span "Add New Menu" at bounding box center [877, 145] width 98 height 20
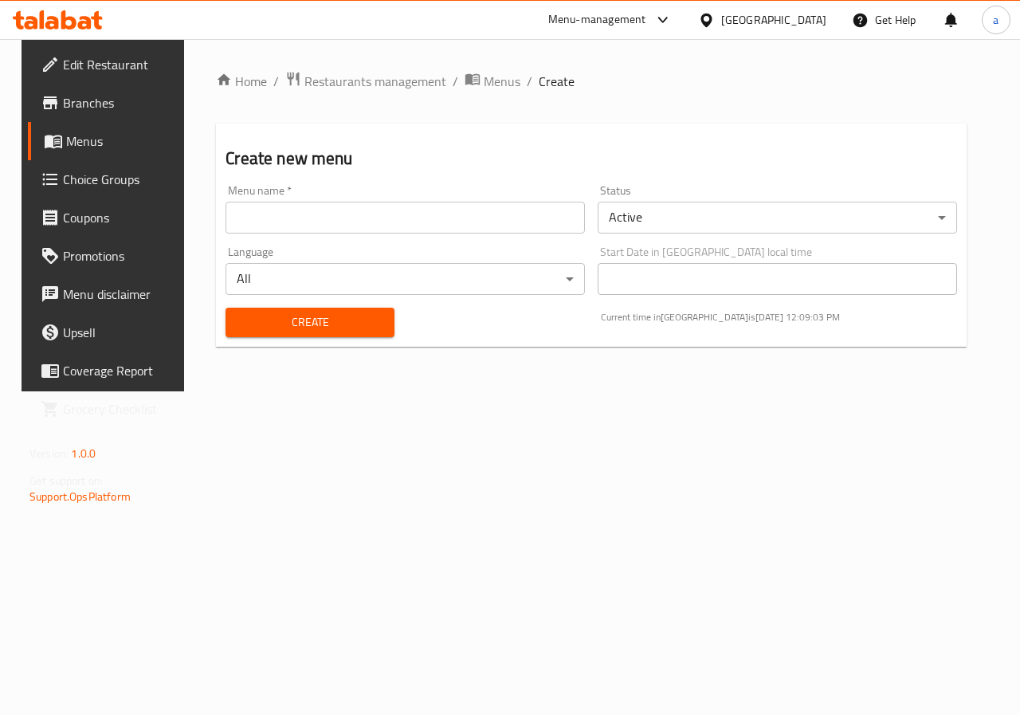
click at [422, 218] on input "text" at bounding box center [405, 218] width 359 height 32
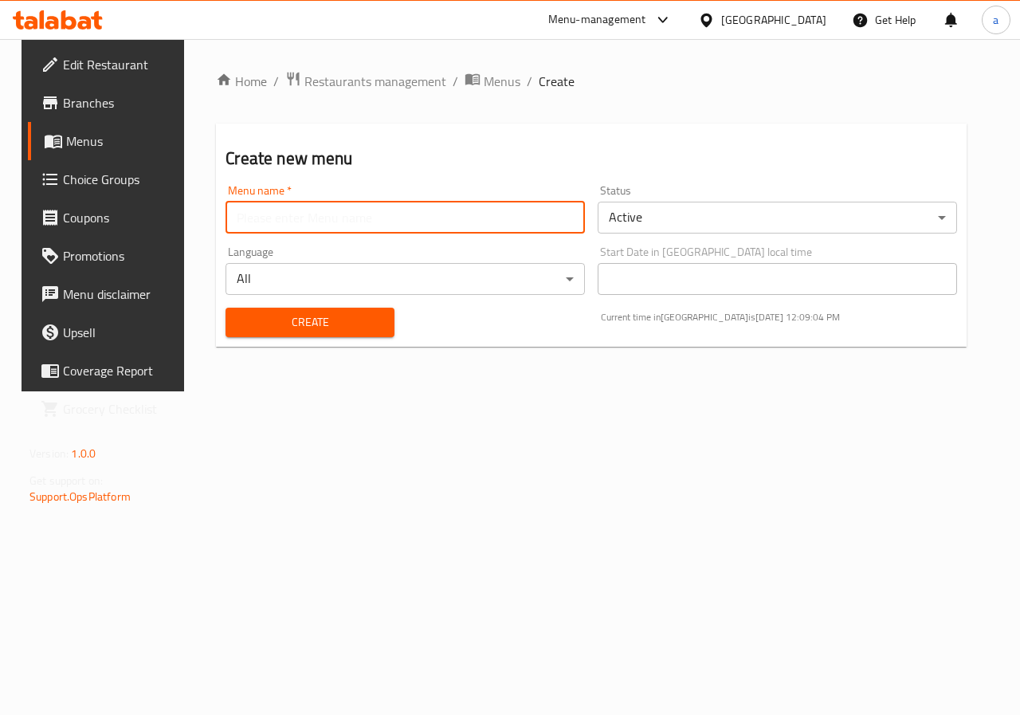
type input "[DEMOGRAPHIC_DATA] 4"
click at [277, 316] on span "Create" at bounding box center [309, 322] width 143 height 20
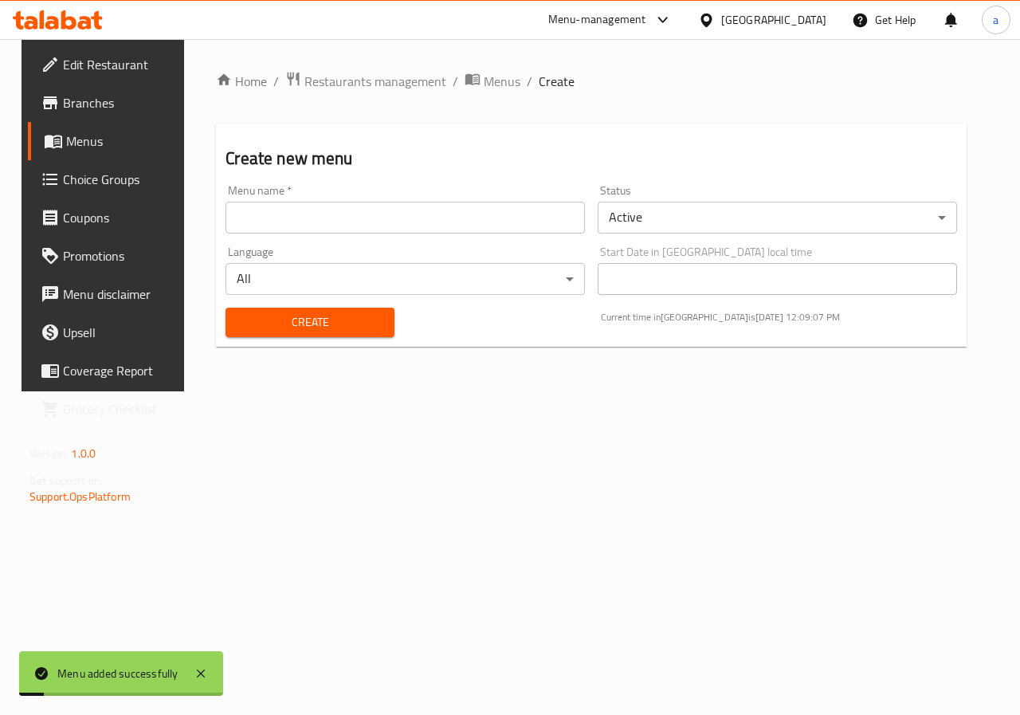
click at [110, 152] on link "Menus" at bounding box center [110, 141] width 164 height 38
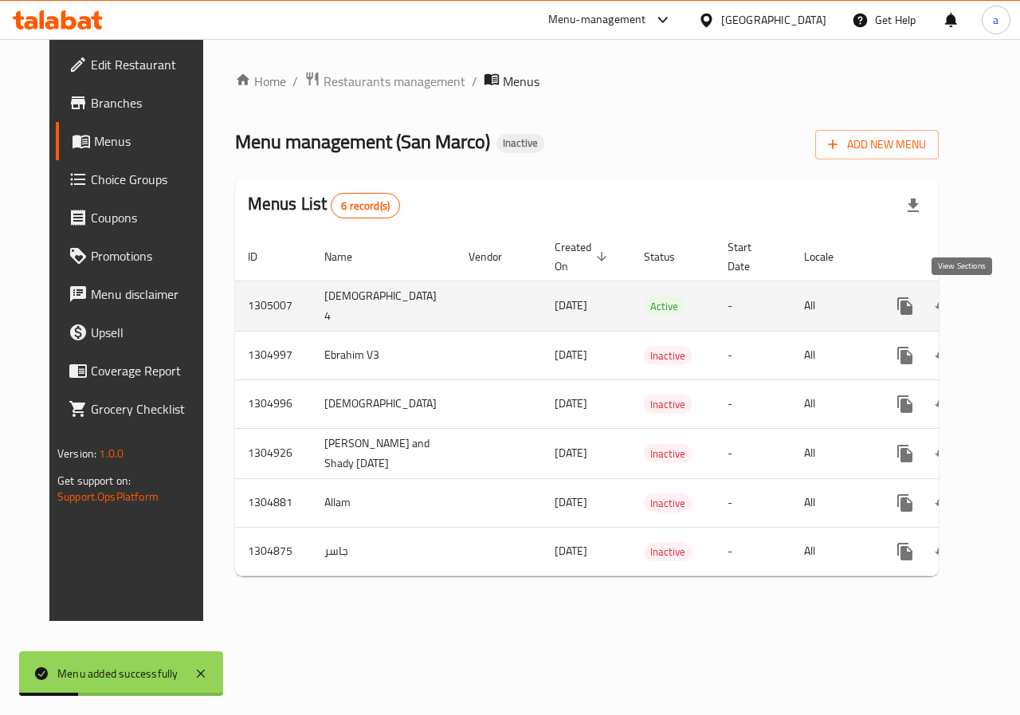
click at [1011, 308] on icon "enhanced table" at bounding box center [1020, 306] width 19 height 19
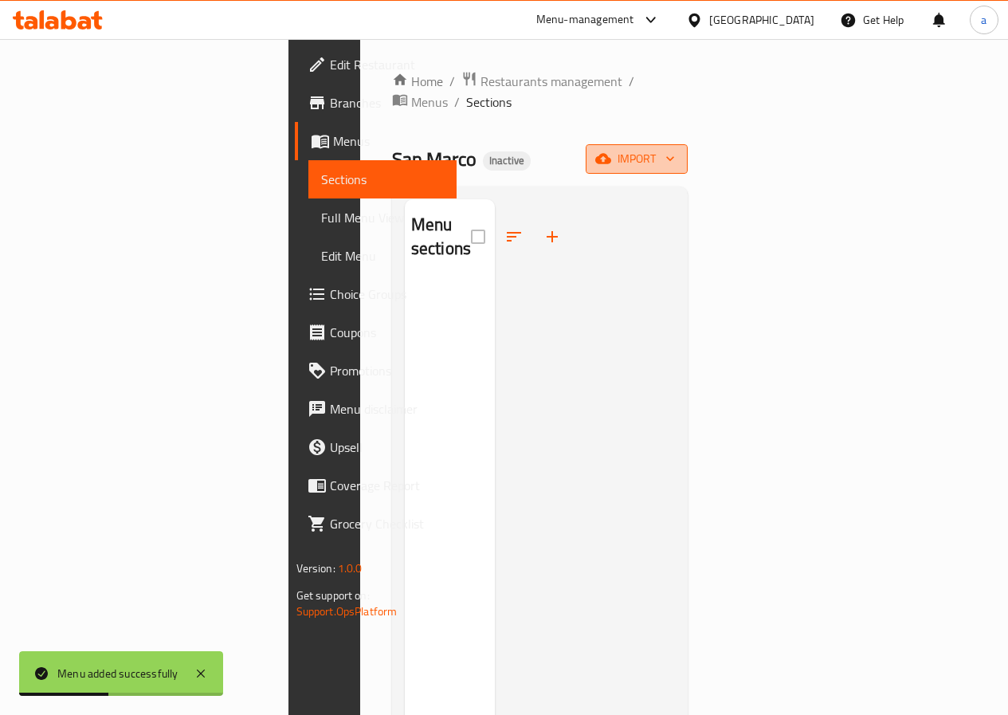
click at [688, 149] on button "import" at bounding box center [637, 158] width 102 height 29
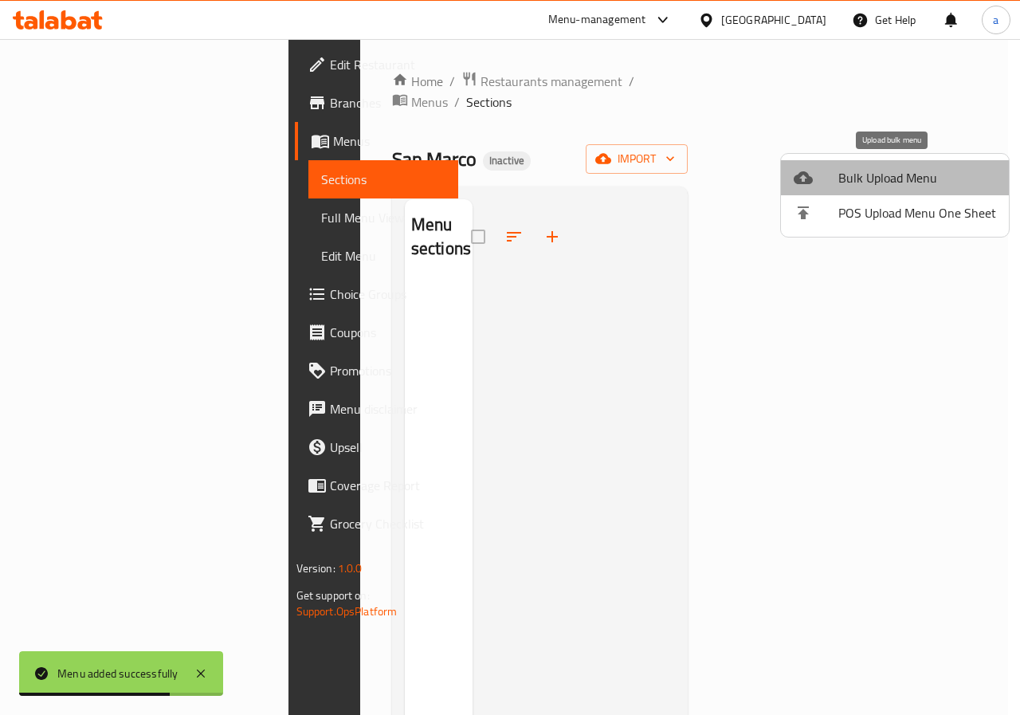
click at [939, 187] on span "Bulk Upload Menu" at bounding box center [918, 177] width 158 height 19
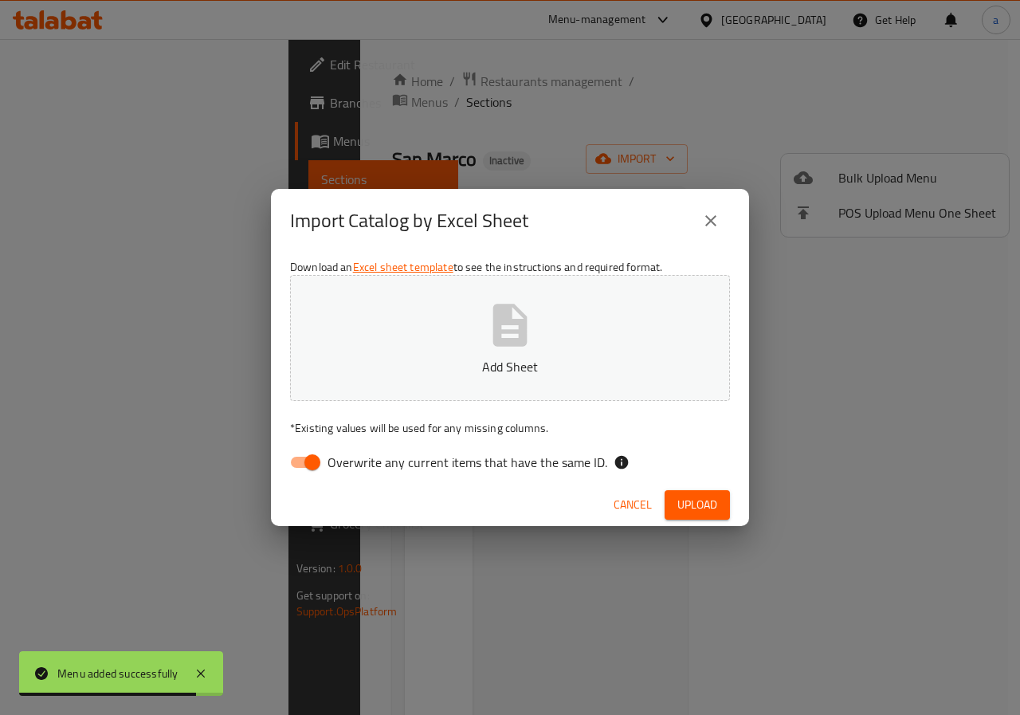
click at [302, 459] on input "Overwrite any current items that have the same ID." at bounding box center [312, 462] width 91 height 30
checkbox input "false"
click at [695, 497] on span "Upload" at bounding box center [698, 505] width 40 height 20
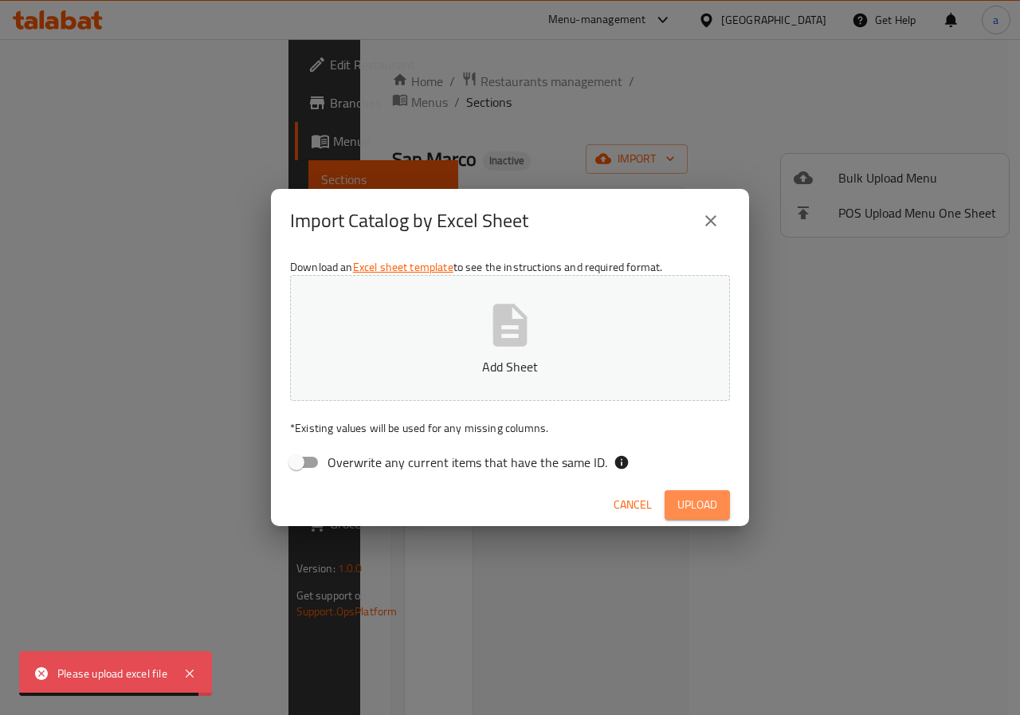
click at [698, 501] on span "Upload" at bounding box center [698, 505] width 40 height 20
click at [579, 342] on button "Add Sheet" at bounding box center [510, 338] width 440 height 126
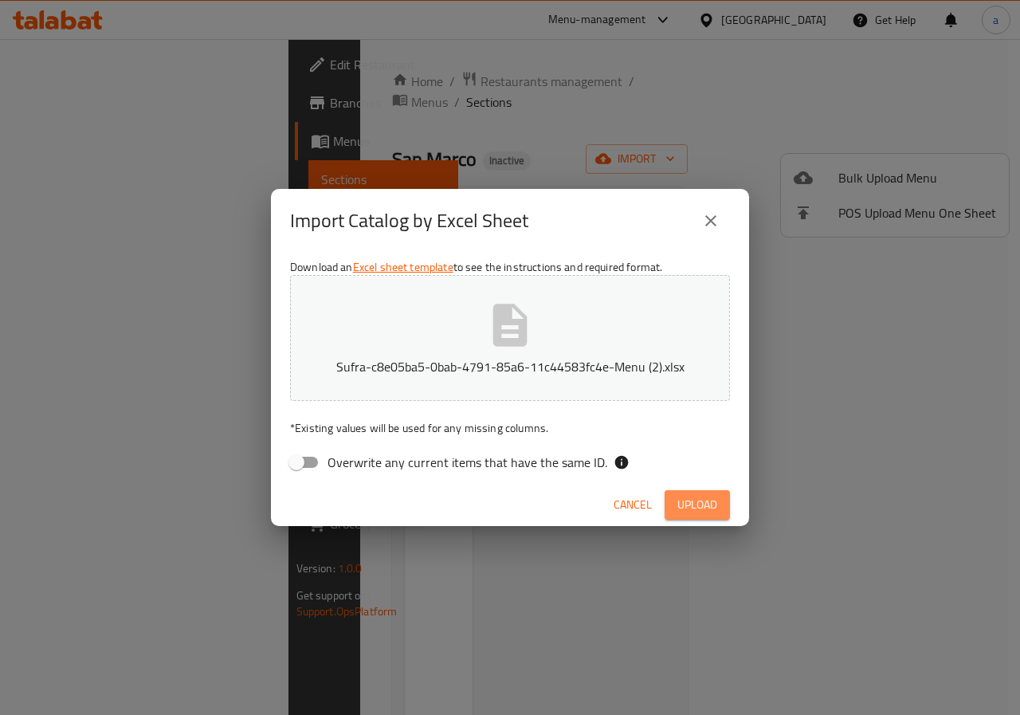
click at [699, 496] on span "Upload" at bounding box center [698, 505] width 40 height 20
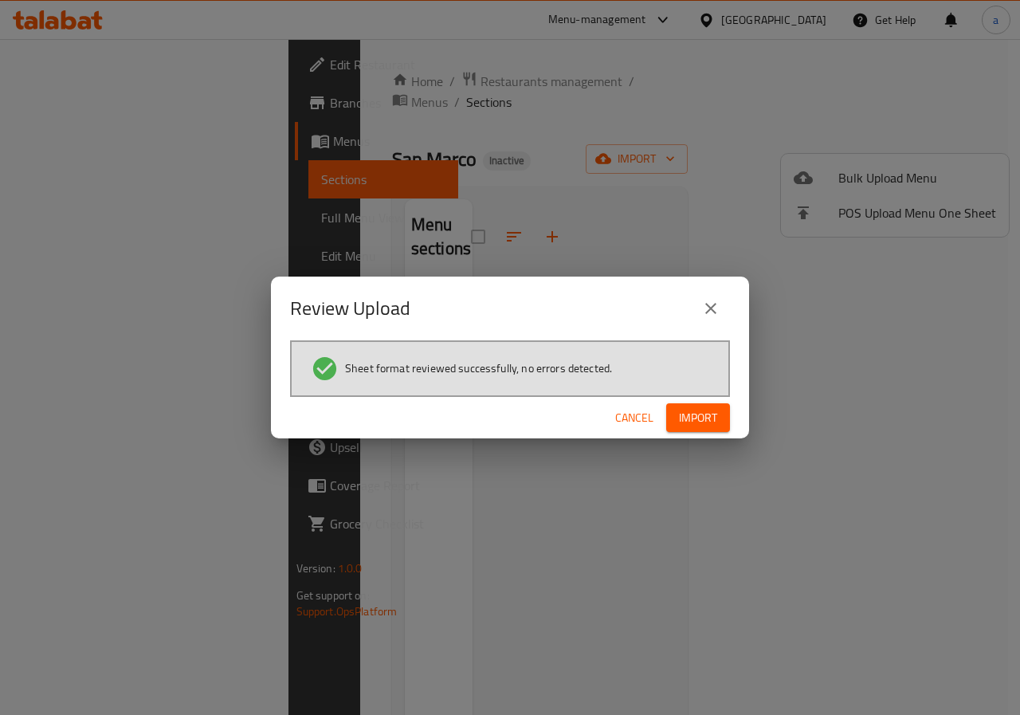
click at [705, 415] on span "Import" at bounding box center [698, 418] width 38 height 20
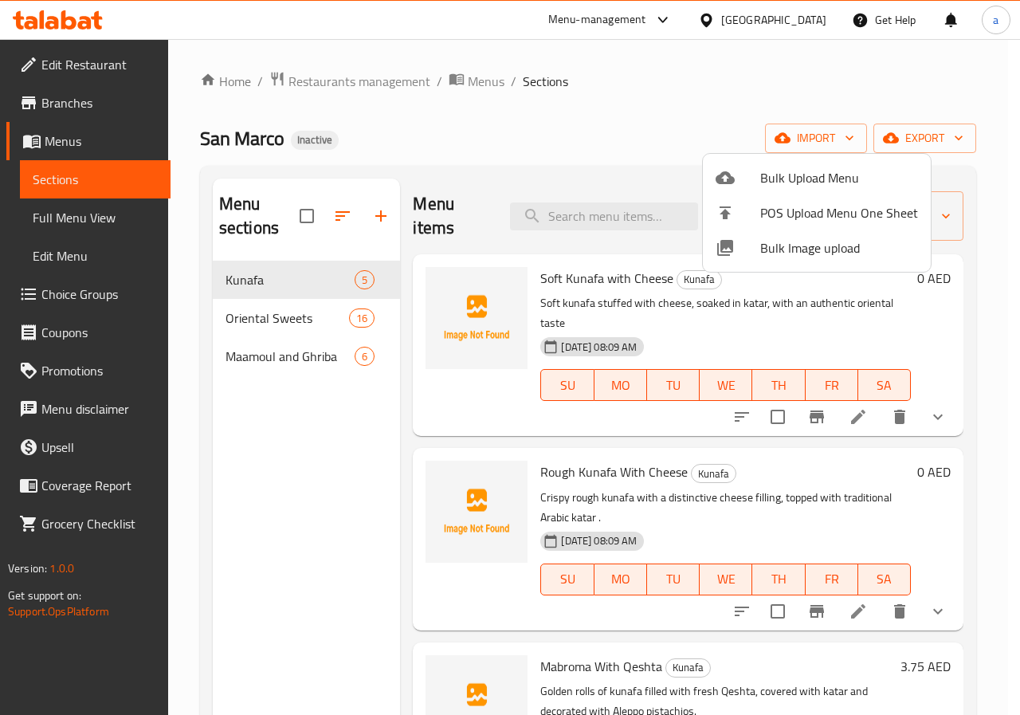
click at [981, 268] on div at bounding box center [510, 357] width 1020 height 715
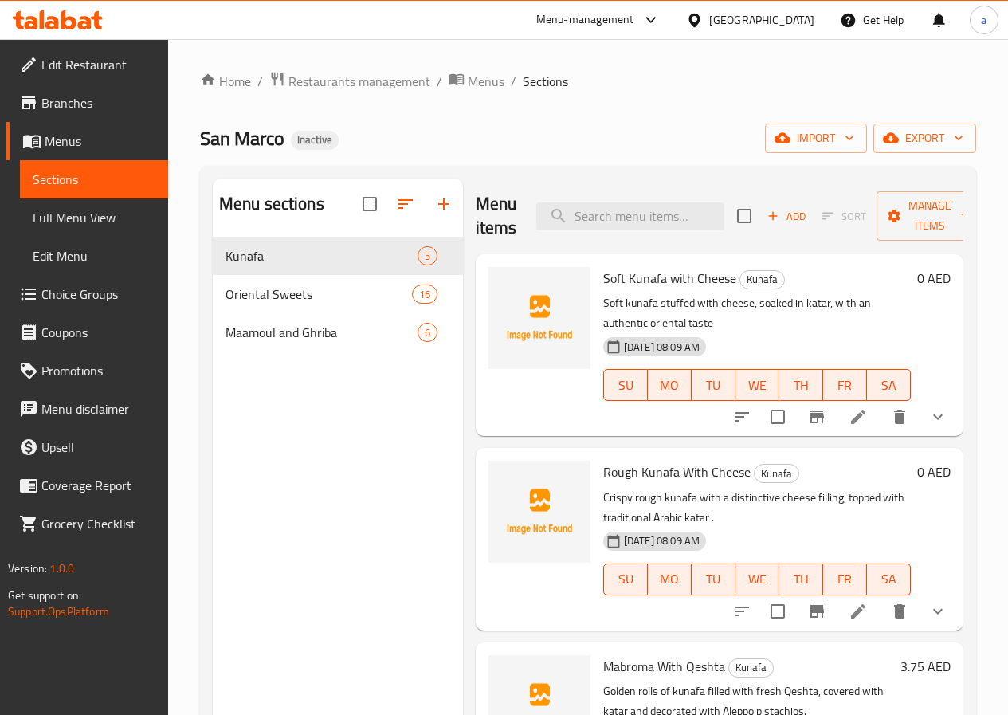
click at [93, 147] on span "Menus" at bounding box center [100, 141] width 111 height 19
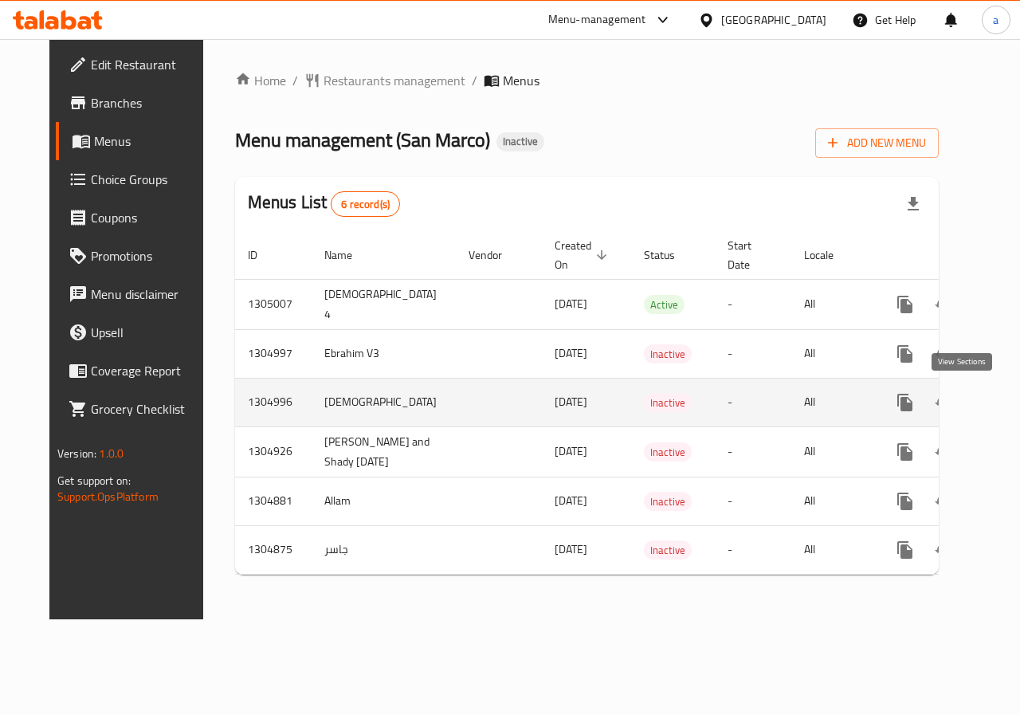
click at [1011, 394] on icon "enhanced table" at bounding box center [1020, 402] width 19 height 19
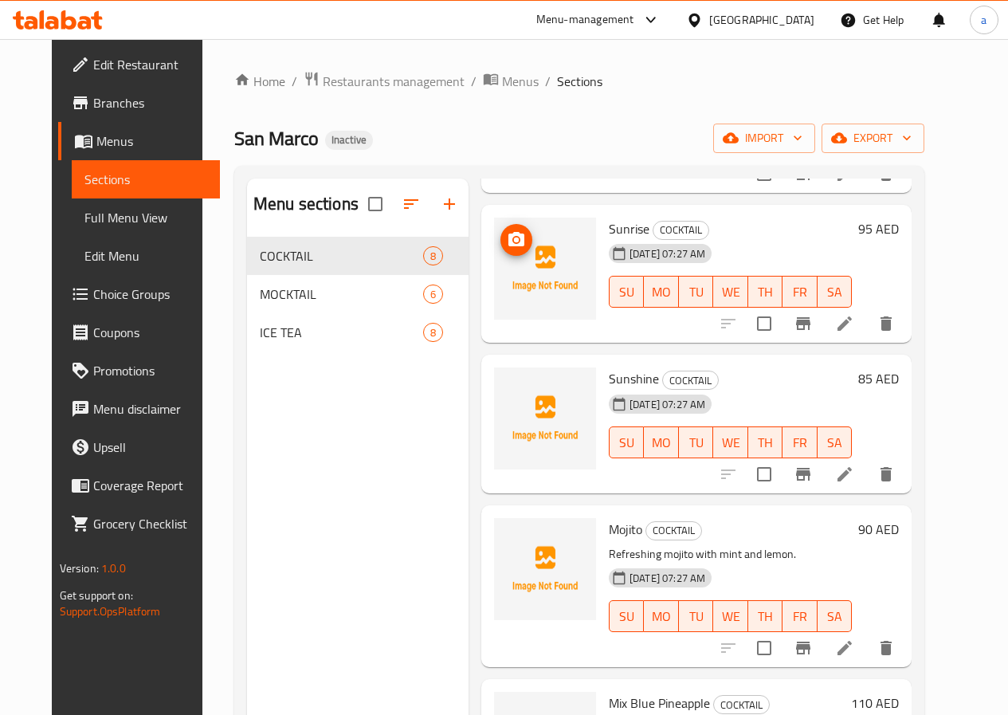
scroll to position [575, 0]
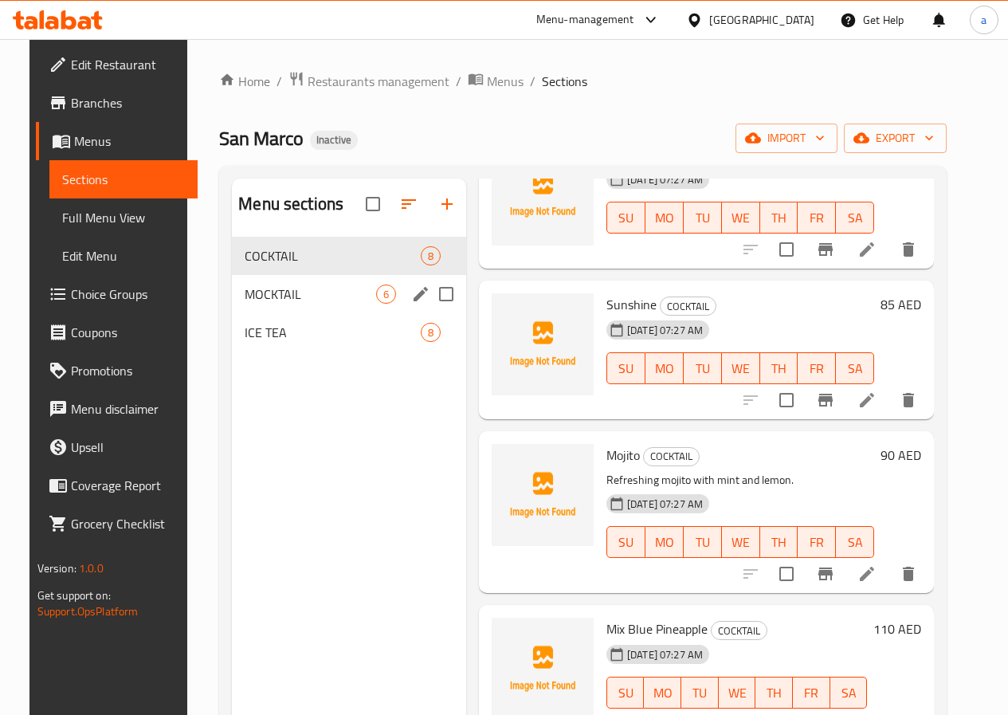
click at [233, 302] on div "MOCKTAIL 6" at bounding box center [349, 294] width 234 height 38
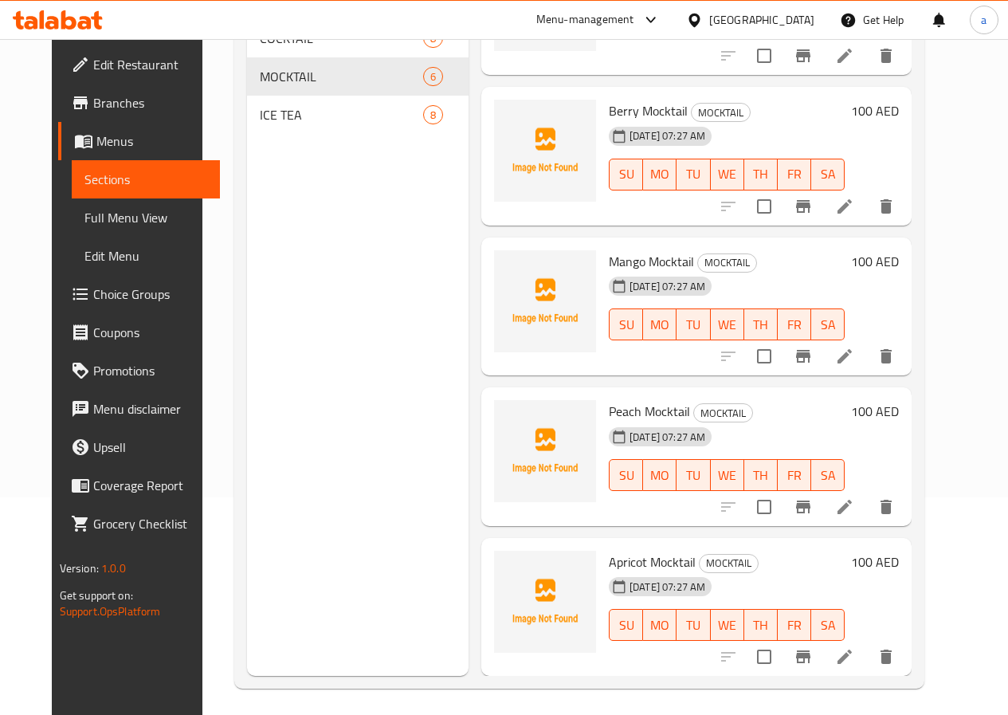
scroll to position [223, 0]
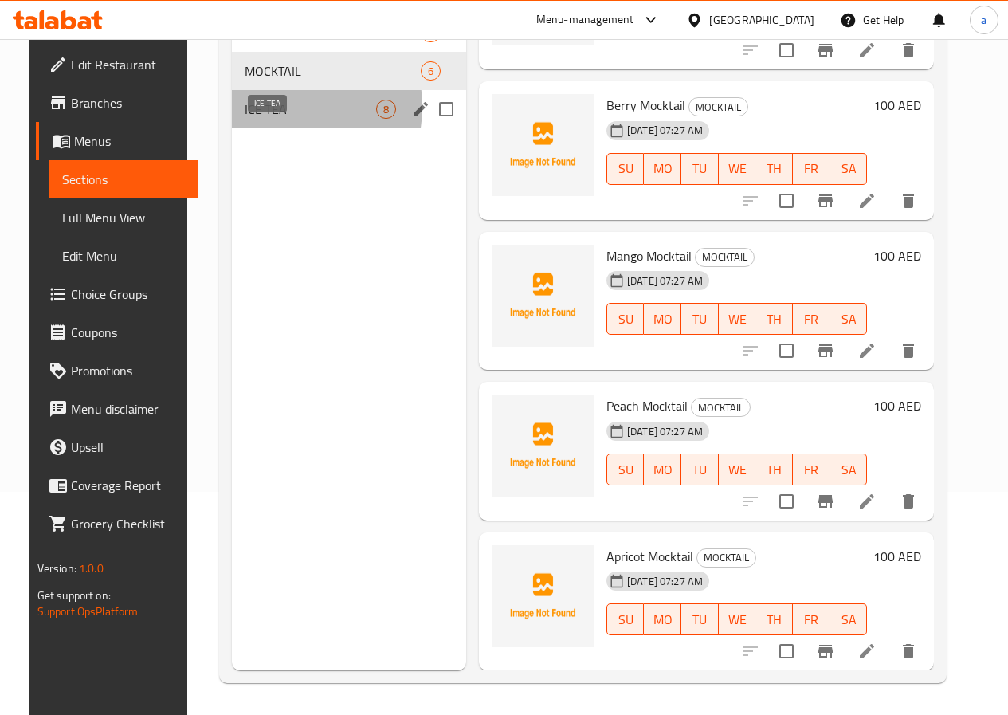
click at [259, 119] on span "ICE TEA" at bounding box center [311, 109] width 132 height 19
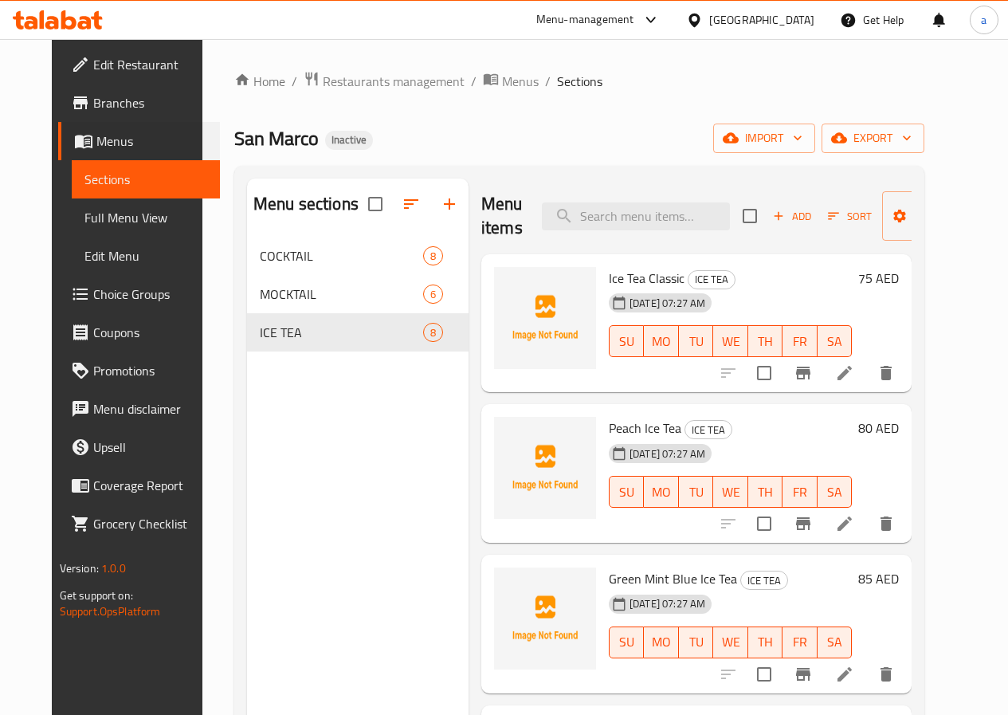
click at [0, 176] on html "​ Menu-management United Arab Emirates Get Help a Edit Restaurant Branches Menu…" at bounding box center [504, 357] width 1008 height 715
click at [852, 372] on icon at bounding box center [845, 373] width 14 height 14
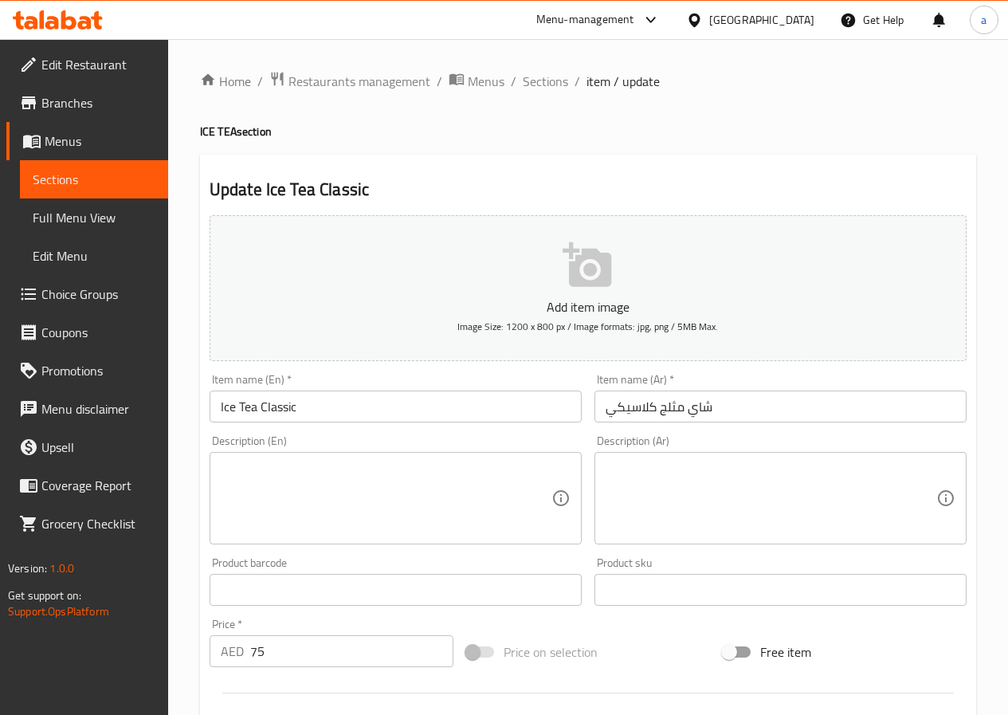
click at [290, 488] on textarea at bounding box center [386, 499] width 331 height 76
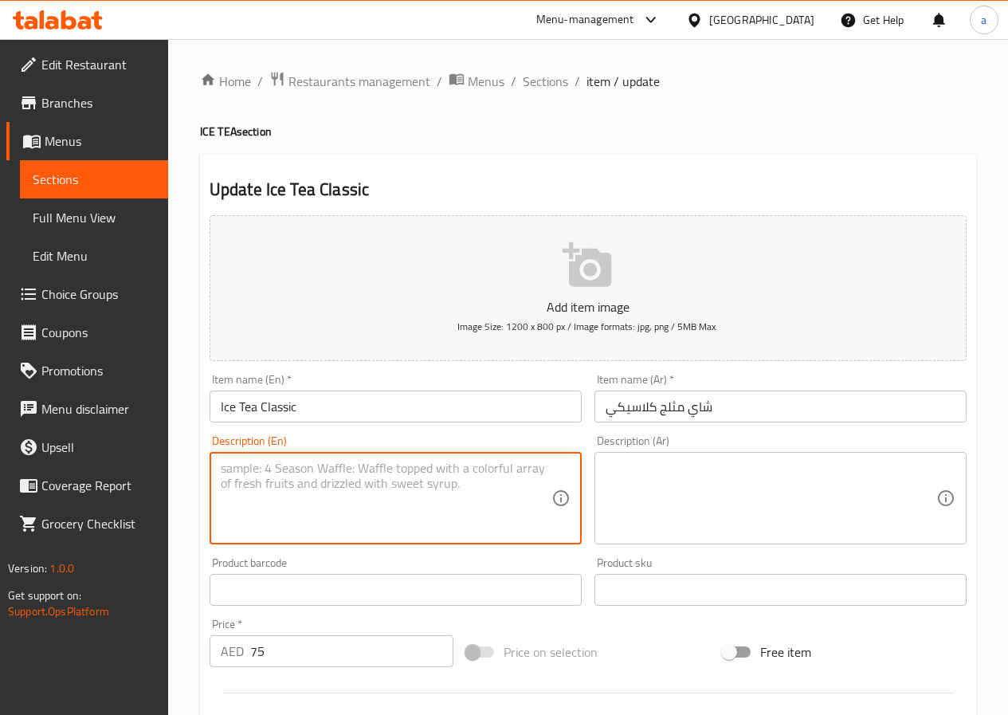
paste textarea "Tea, Water and Ice"
type textarea "Tea, Water and Ice"
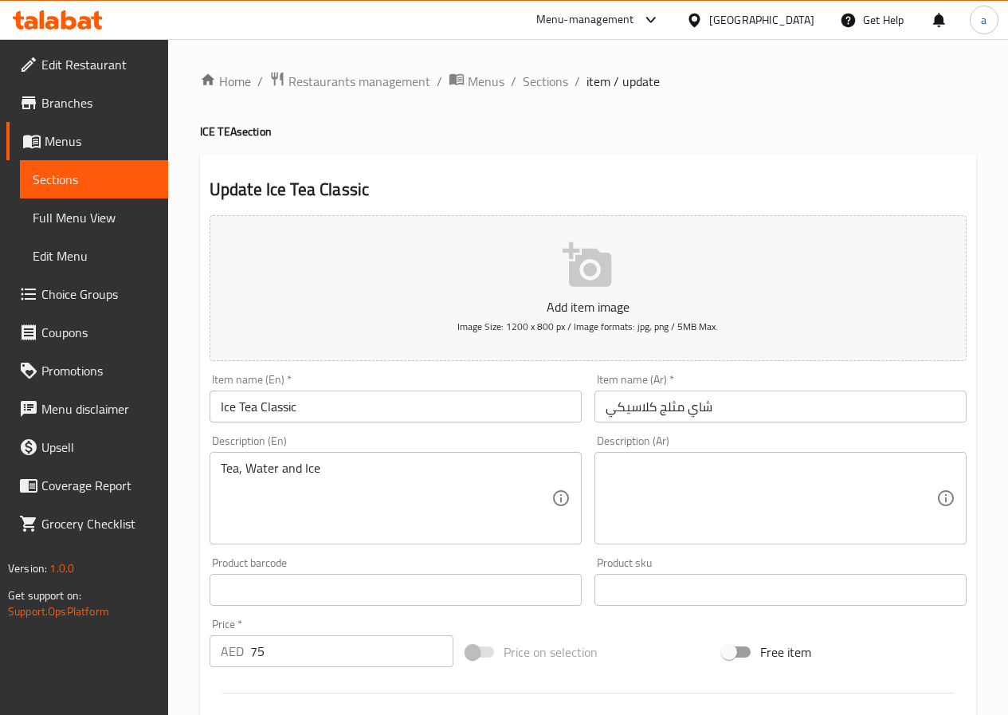
click at [750, 487] on textarea at bounding box center [771, 499] width 331 height 76
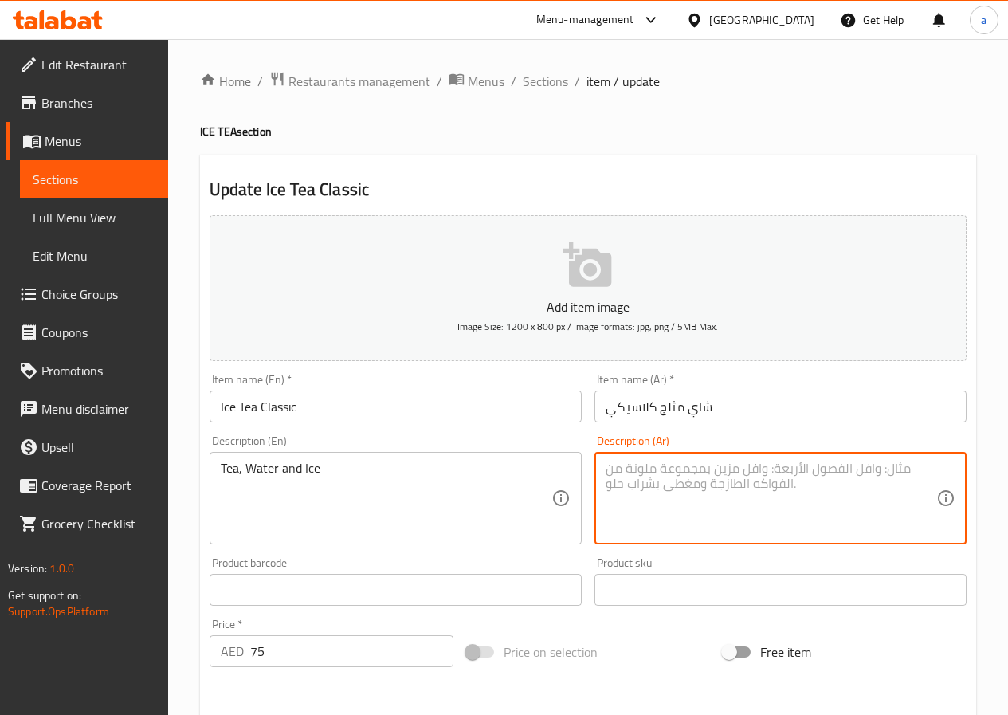
paste textarea "شاي، مياه وثلج"
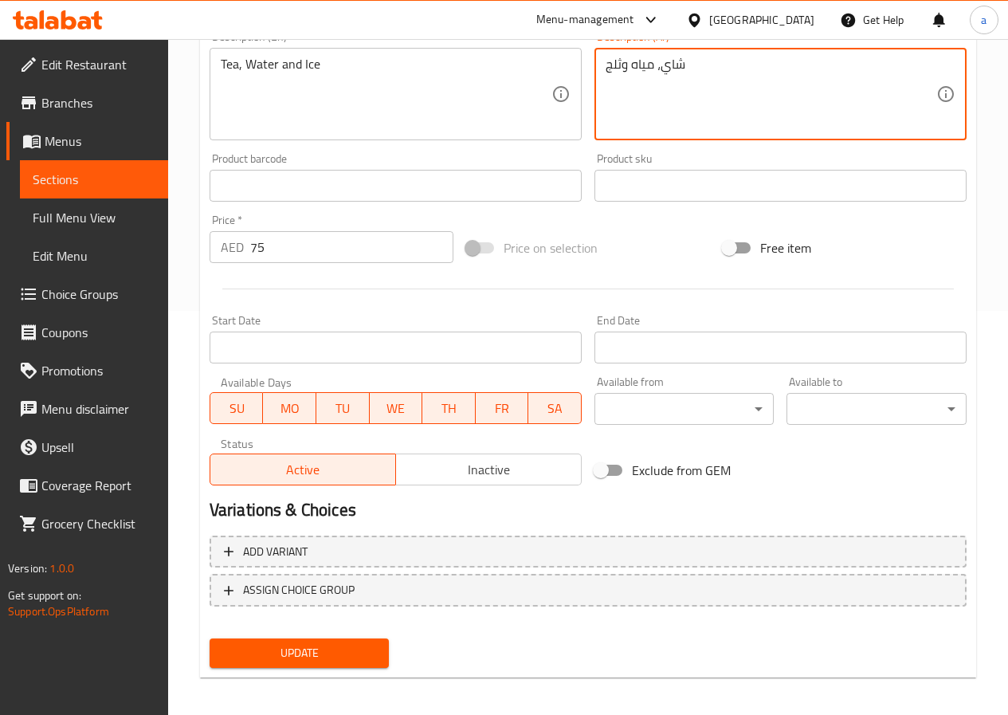
scroll to position [411, 0]
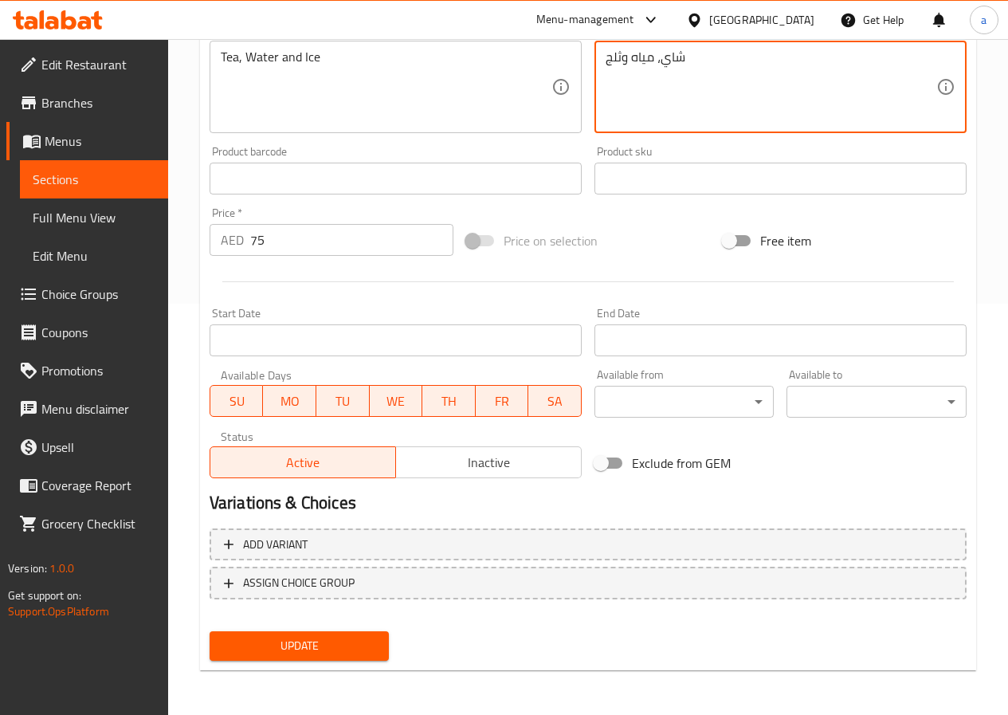
type textarea "شاي، مياه وثلج"
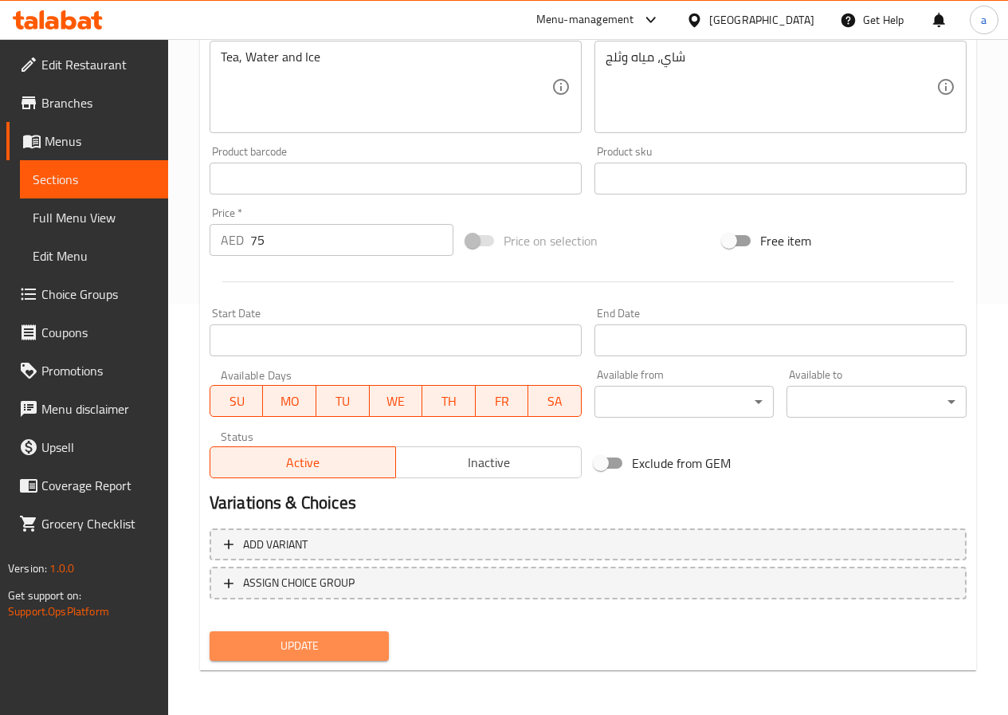
click at [347, 647] on span "Update" at bounding box center [299, 646] width 155 height 20
click at [128, 182] on span "Sections" at bounding box center [94, 179] width 123 height 19
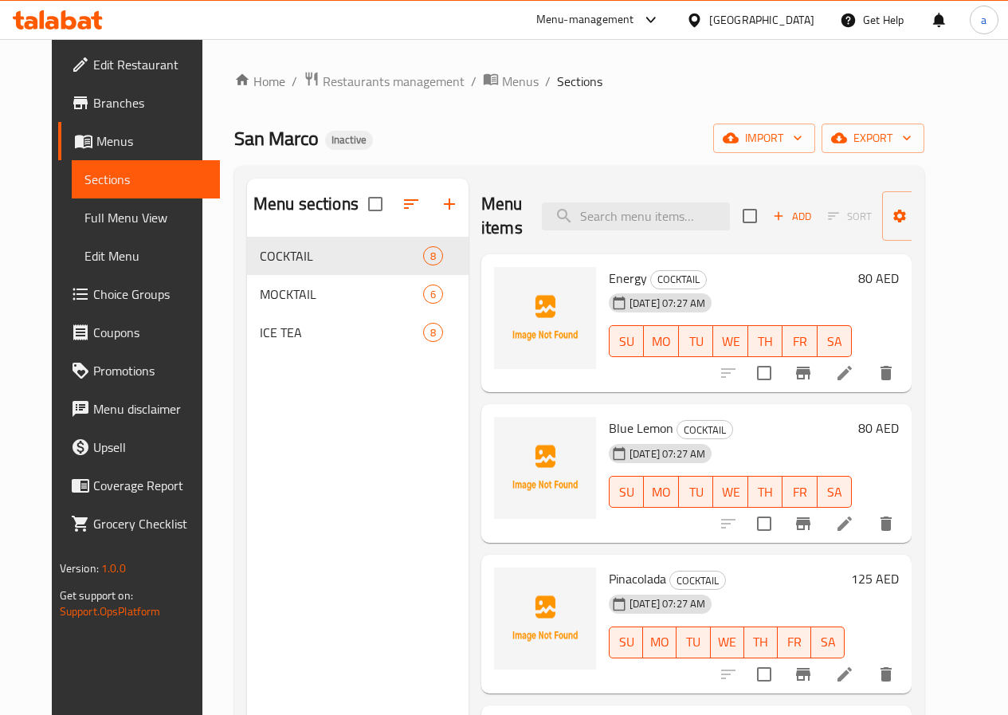
click at [131, 155] on link "Menus" at bounding box center [139, 141] width 162 height 38
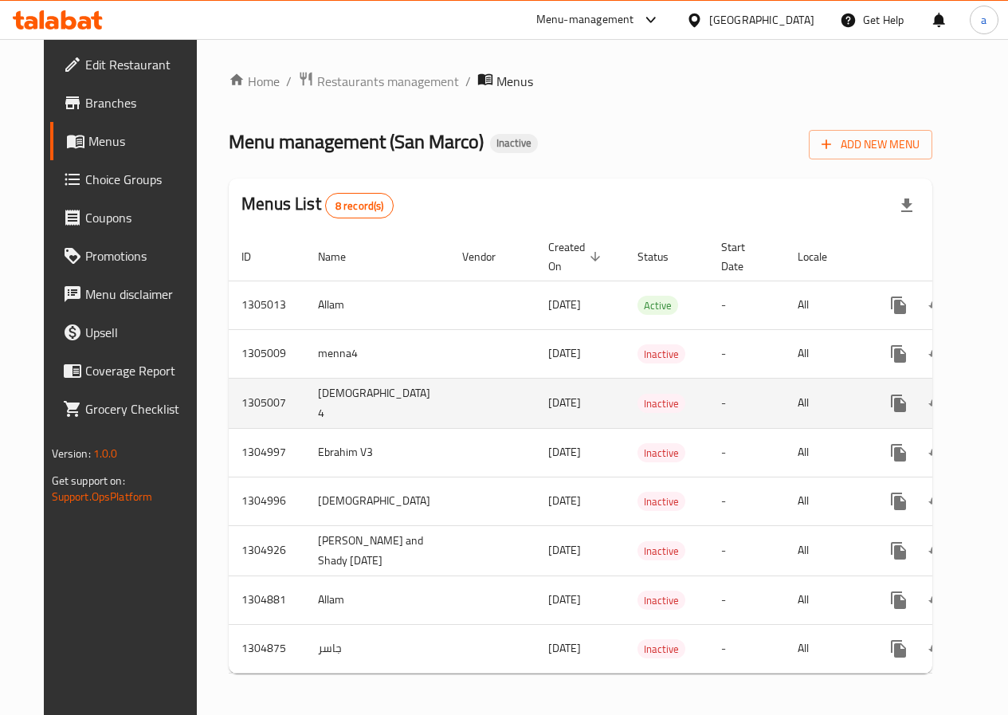
click at [450, 391] on td "enhanced table" at bounding box center [493, 403] width 86 height 50
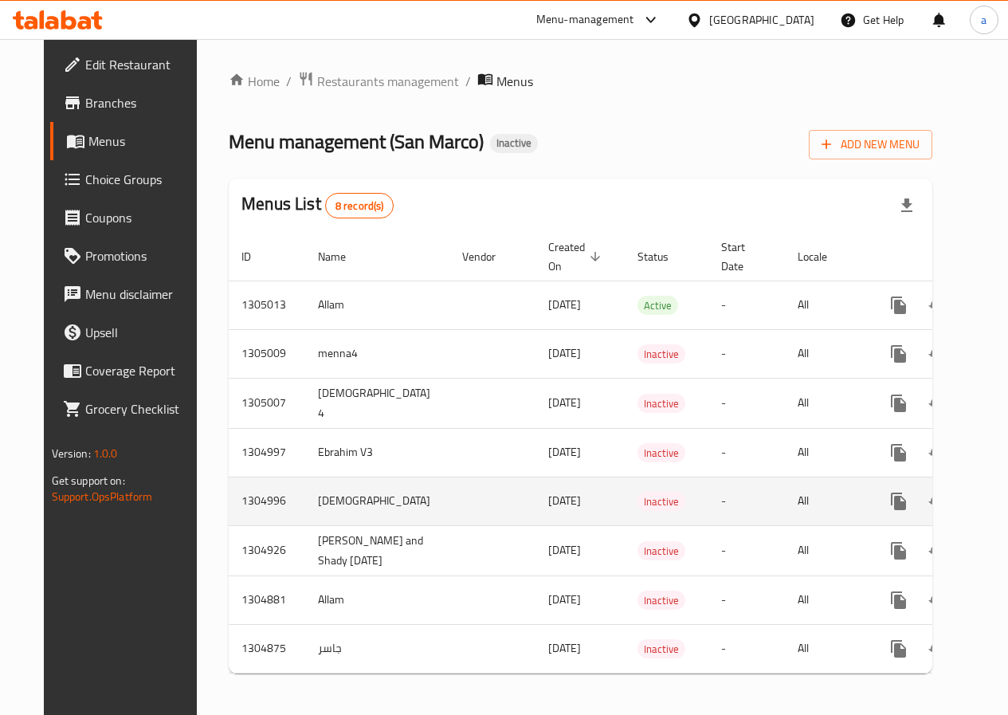
click at [450, 492] on td "enhanced table" at bounding box center [493, 501] width 86 height 49
click at [1004, 506] on icon "enhanced table" at bounding box center [1013, 501] width 19 height 19
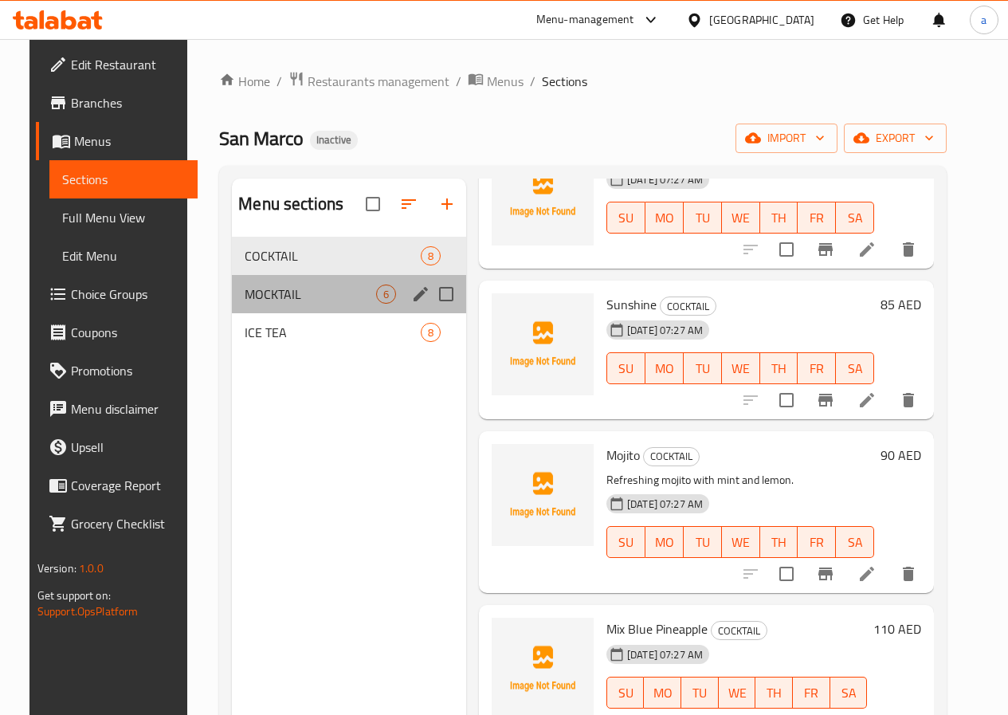
click at [352, 313] on div "MOCKTAIL 6" at bounding box center [349, 294] width 234 height 38
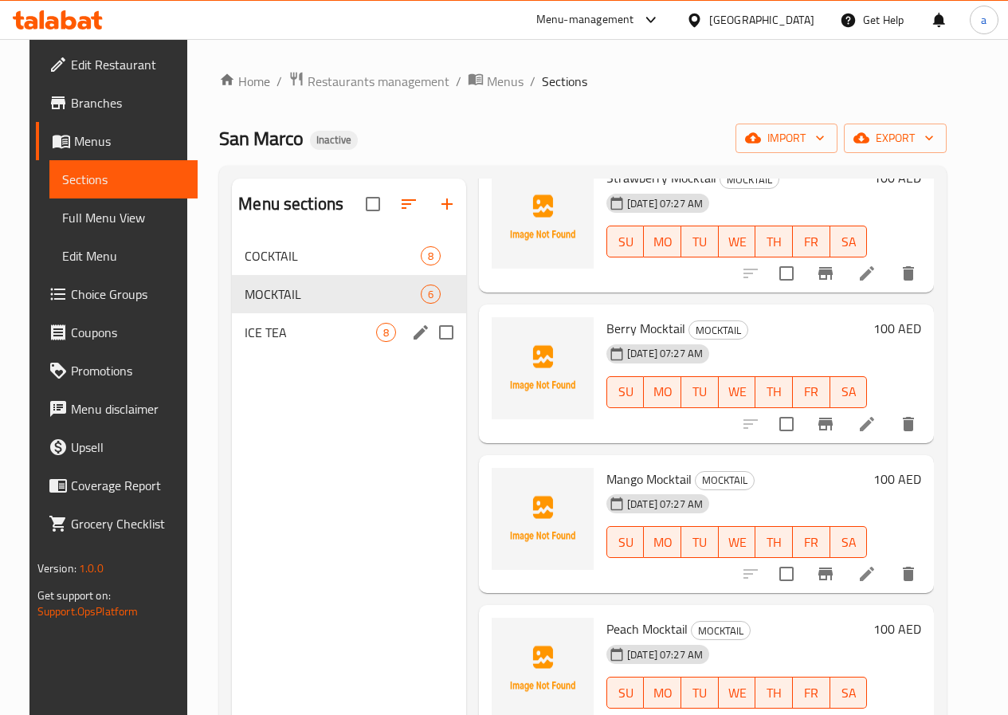
click at [285, 342] on span "ICE TEA" at bounding box center [311, 332] width 132 height 19
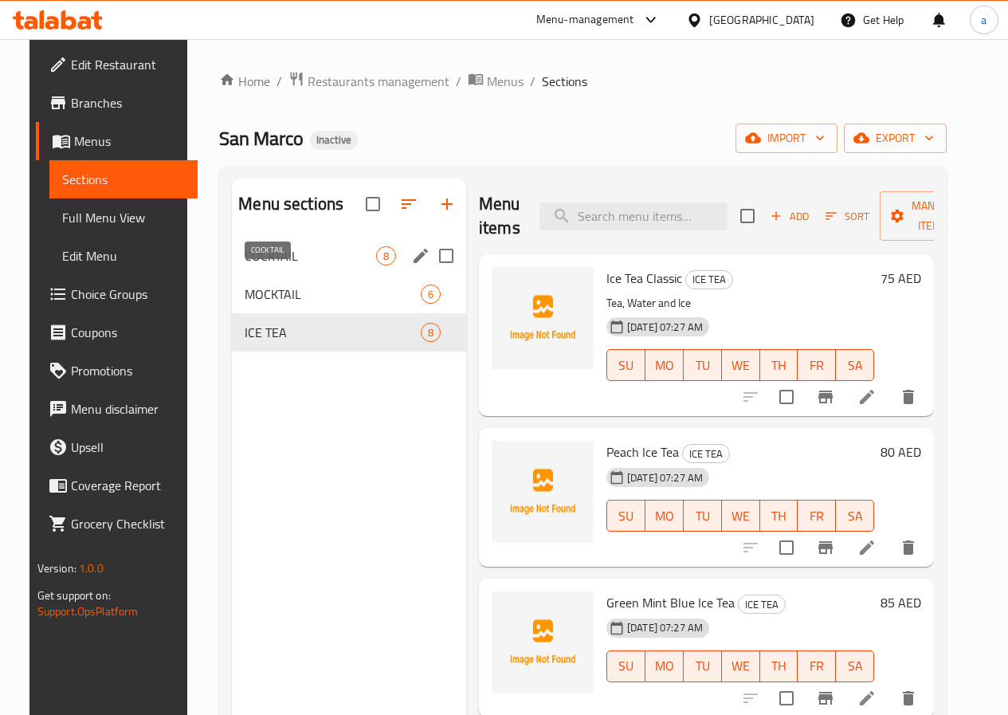
click at [299, 265] on span "COCKTAIL" at bounding box center [311, 255] width 132 height 19
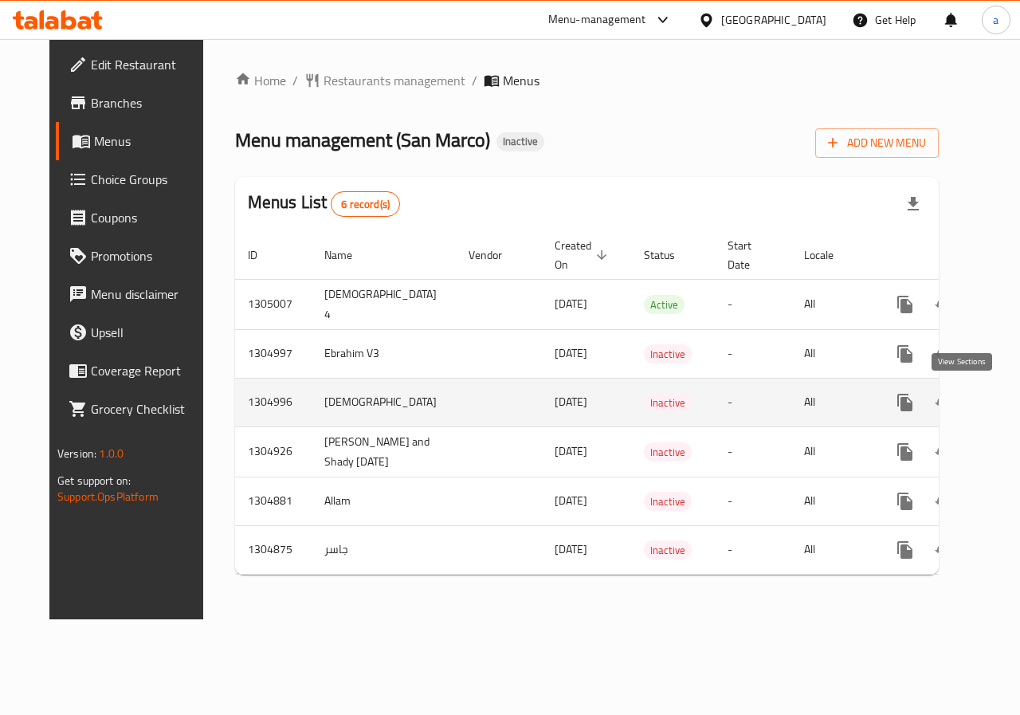
click at [1011, 405] on icon "enhanced table" at bounding box center [1020, 402] width 19 height 19
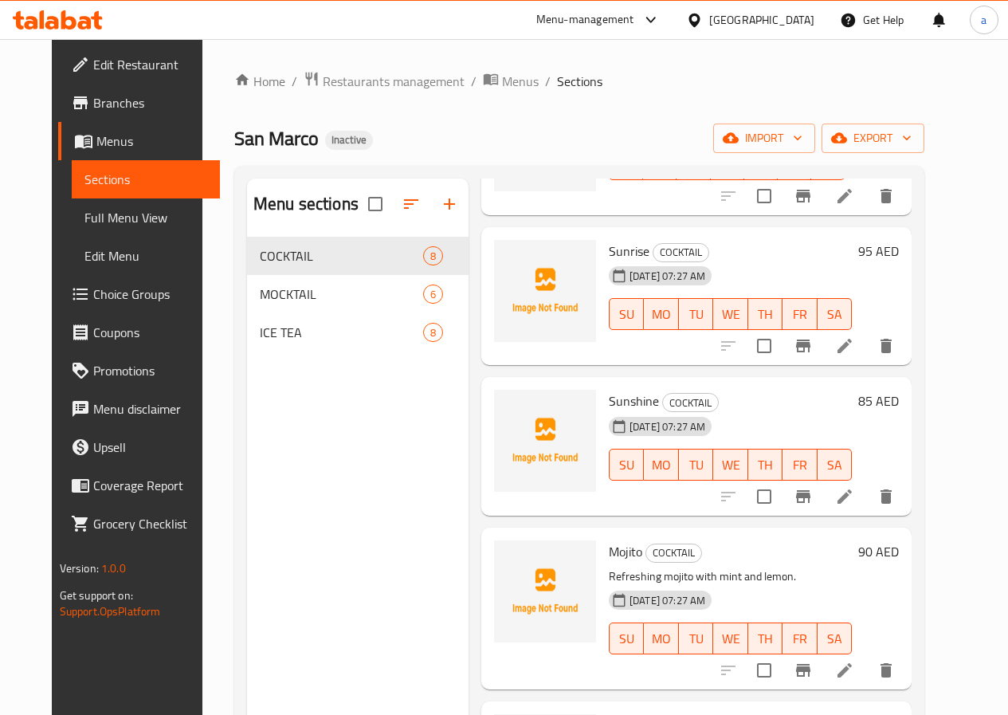
scroll to position [575, 0]
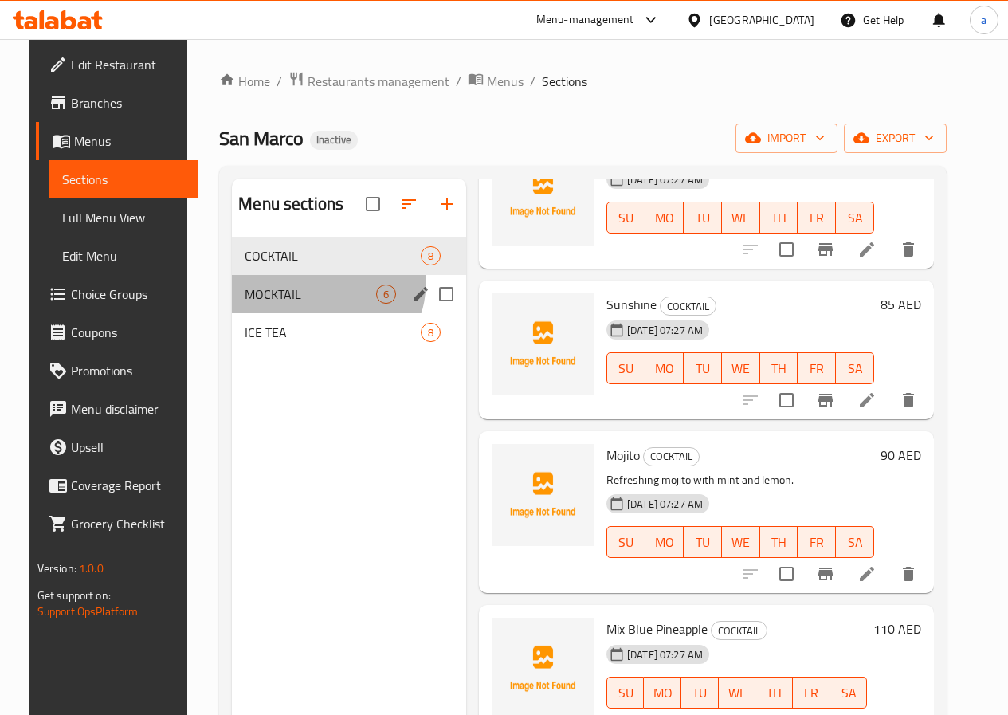
click at [294, 304] on div "MOCKTAIL 6" at bounding box center [349, 294] width 234 height 38
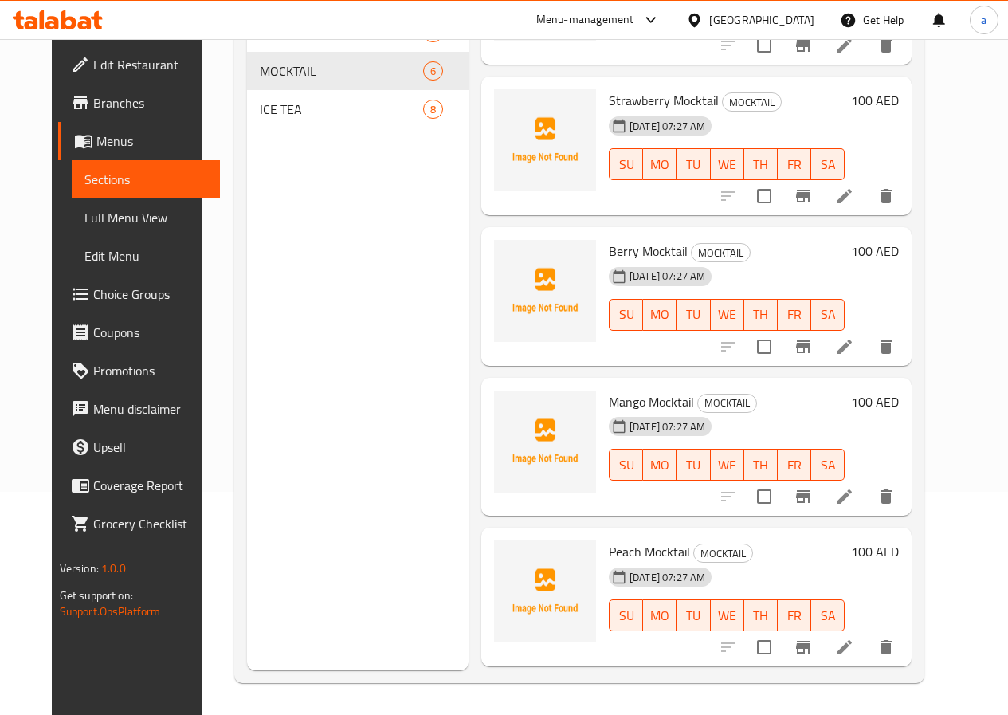
scroll to position [250, 0]
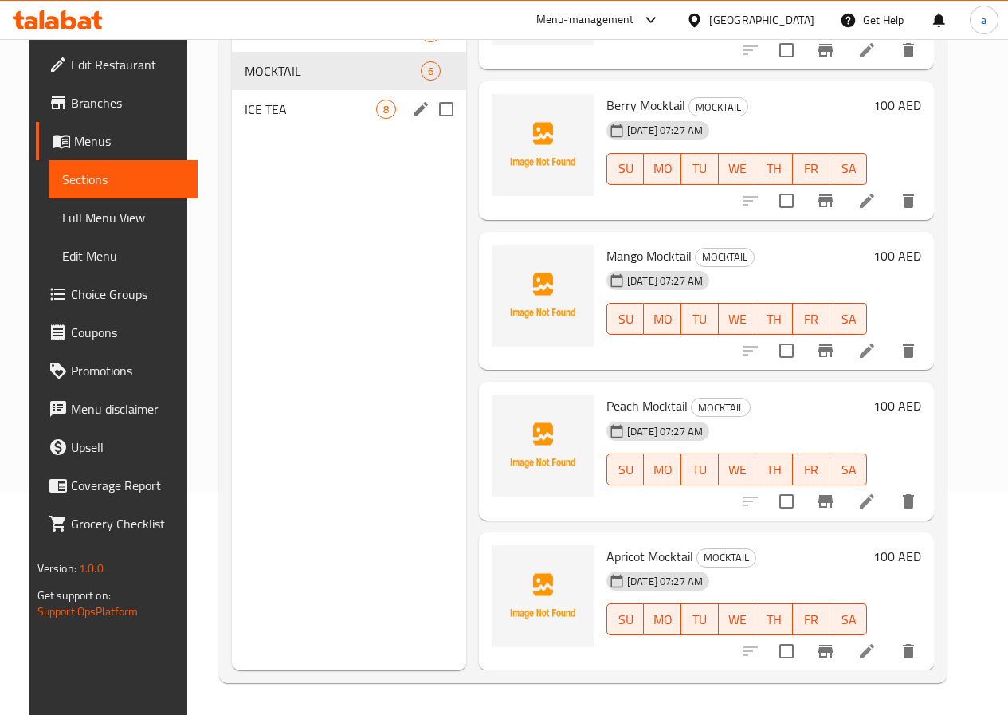
click at [347, 117] on div "ICE TEA 8" at bounding box center [349, 109] width 234 height 38
